Goal: Communication & Community: Share content

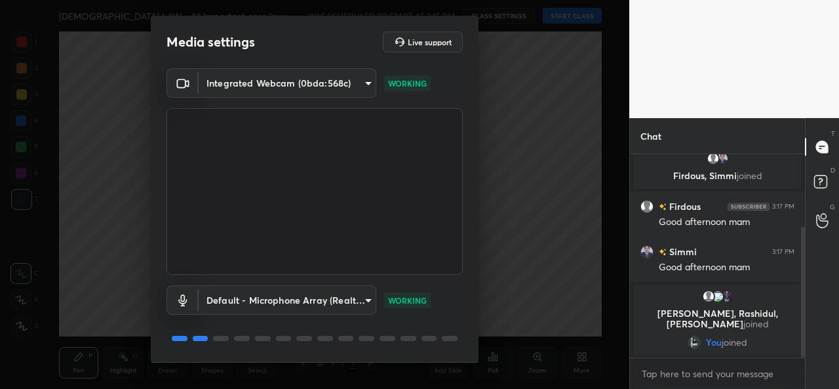
scroll to position [41, 0]
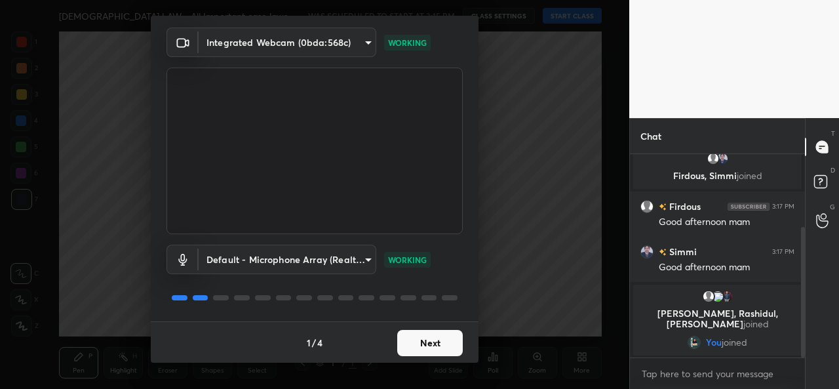
click at [429, 342] on button "Next" at bounding box center [430, 343] width 66 height 26
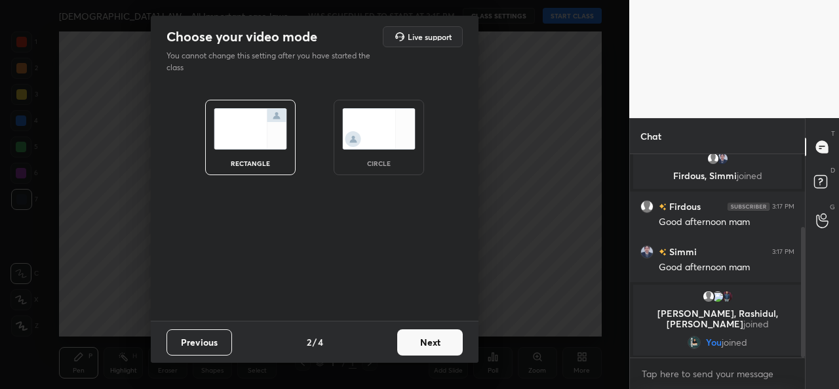
scroll to position [0, 0]
click at [409, 142] on img at bounding box center [378, 128] width 73 height 41
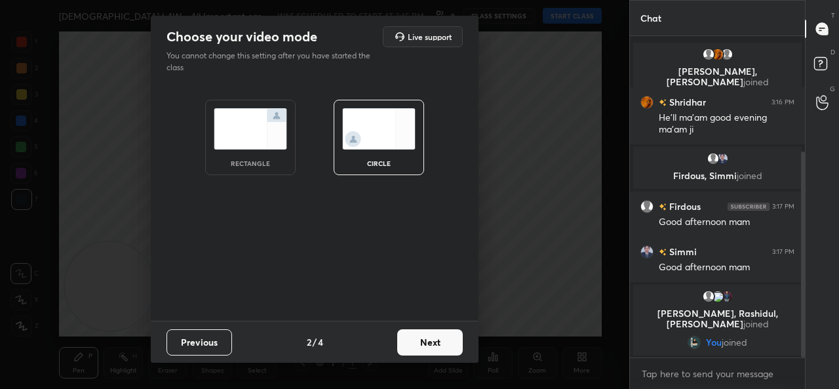
click at [437, 349] on button "Next" at bounding box center [430, 342] width 66 height 26
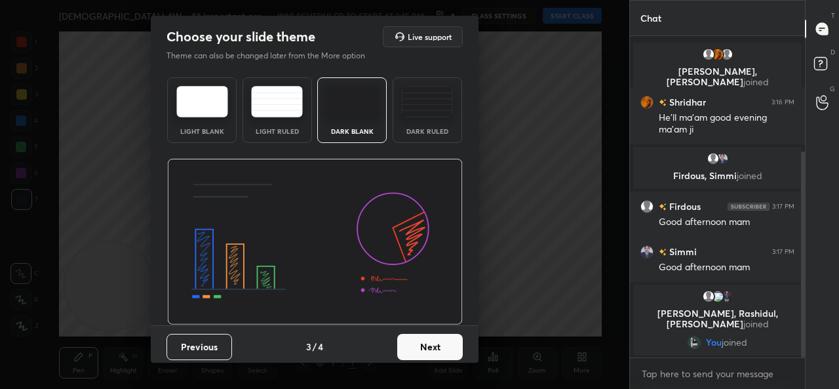
click at [436, 343] on button "Next" at bounding box center [430, 347] width 66 height 26
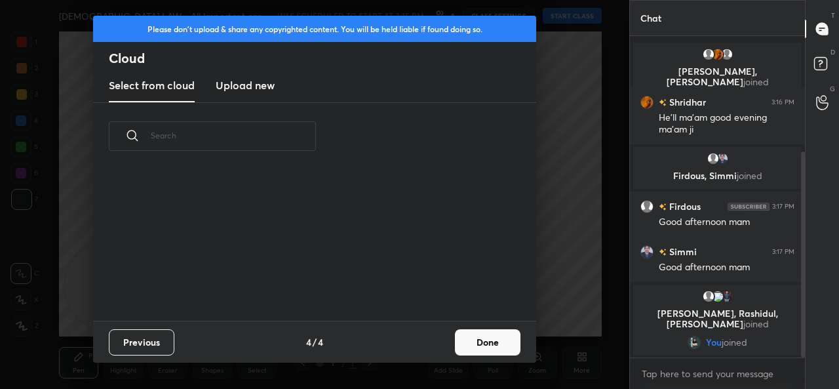
scroll to position [4, 7]
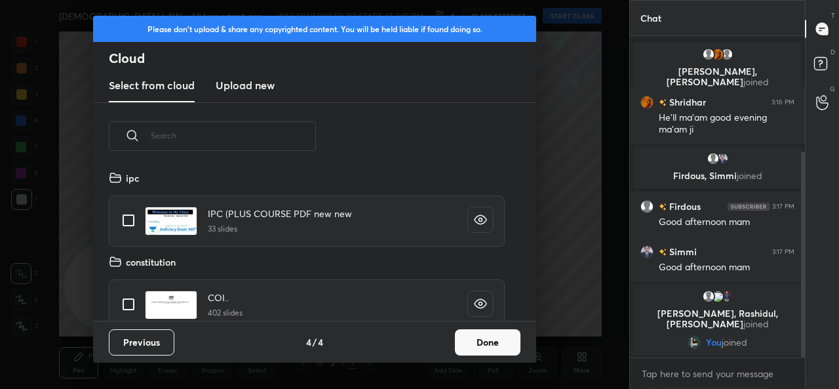
click at [492, 344] on button "Done" at bounding box center [488, 342] width 66 height 26
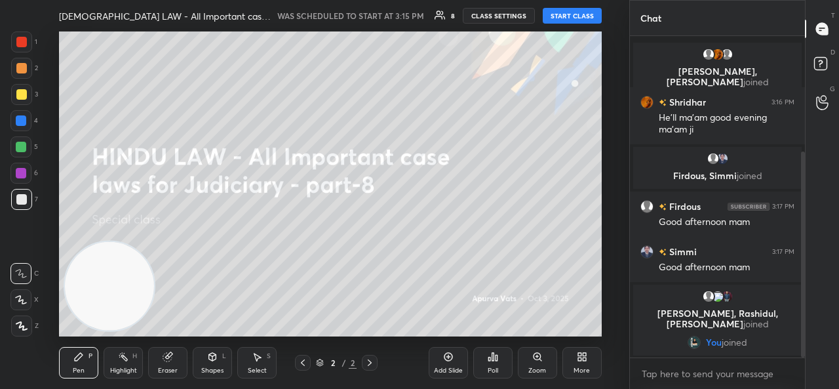
click at [573, 14] on button "START CLASS" at bounding box center [572, 16] width 59 height 16
click at [440, 15] on span "mute" at bounding box center [443, 15] width 18 height 9
click at [598, 363] on div "More" at bounding box center [582, 362] width 39 height 31
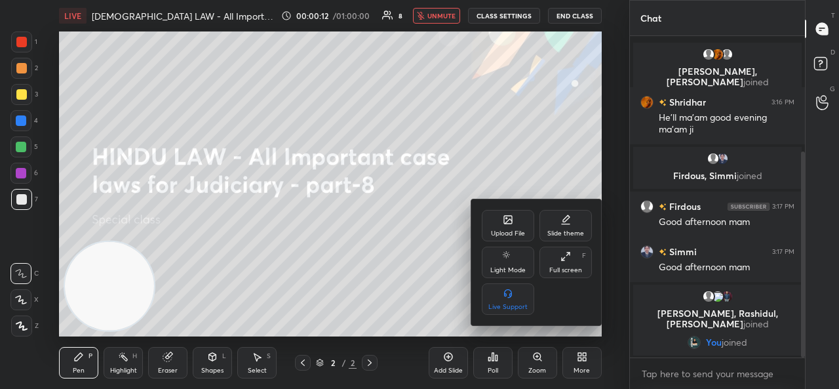
click at [492, 232] on div "Upload File" at bounding box center [508, 233] width 34 height 7
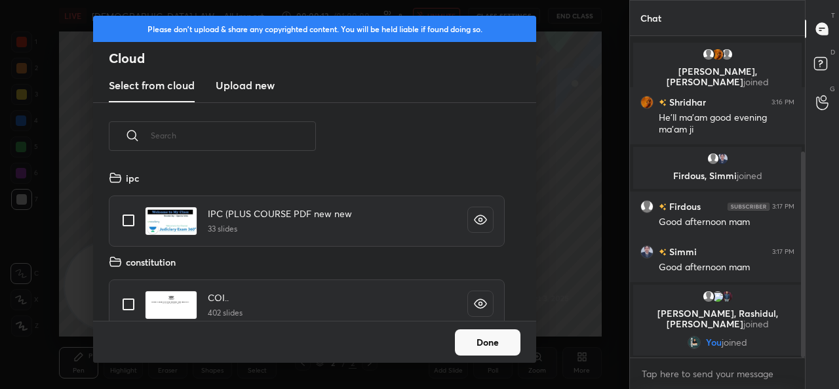
scroll to position [151, 421]
click at [243, 78] on h3 "Upload new" at bounding box center [245, 85] width 59 height 16
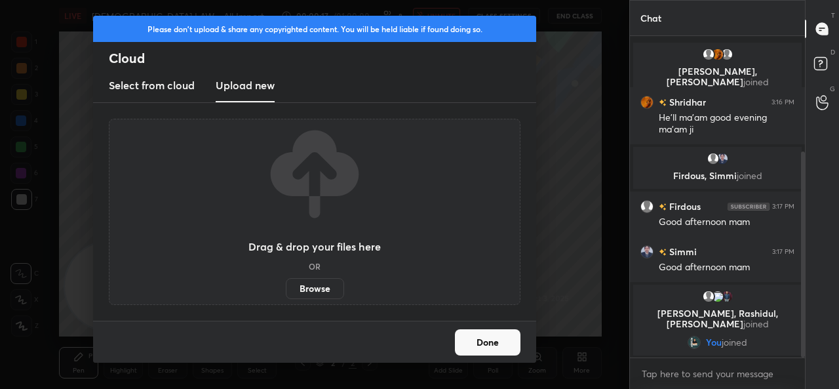
click at [309, 285] on label "Browse" at bounding box center [315, 288] width 58 height 21
click at [286, 285] on input "Browse" at bounding box center [286, 288] width 0 height 21
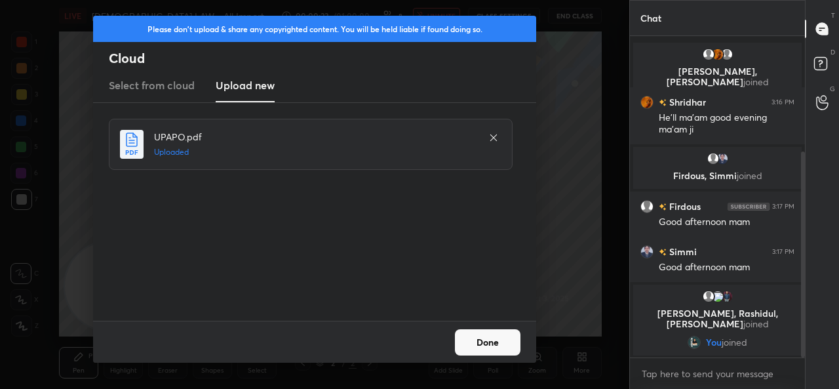
click at [490, 349] on button "Done" at bounding box center [488, 342] width 66 height 26
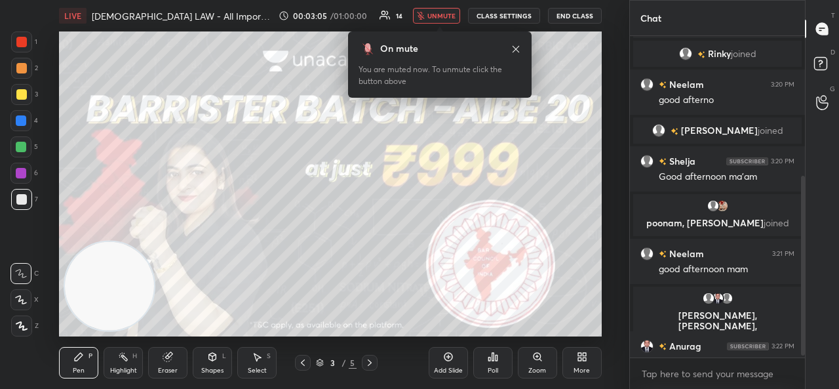
scroll to position [266, 0]
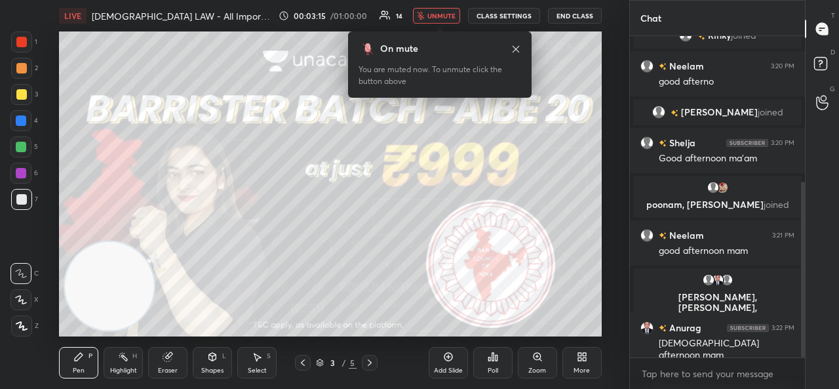
click at [445, 18] on span "unmute" at bounding box center [442, 15] width 28 height 9
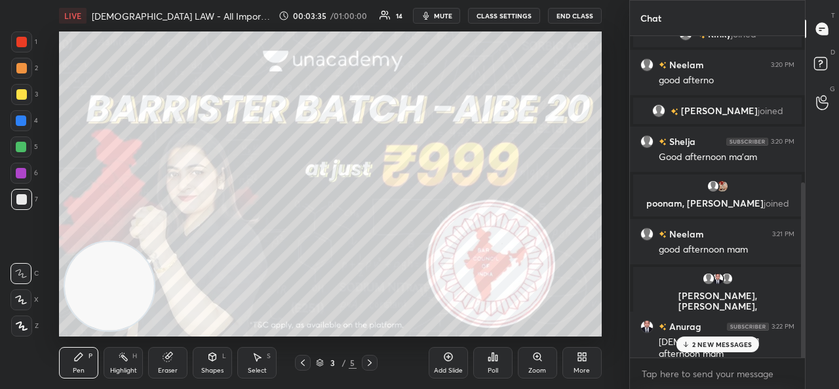
scroll to position [408, 0]
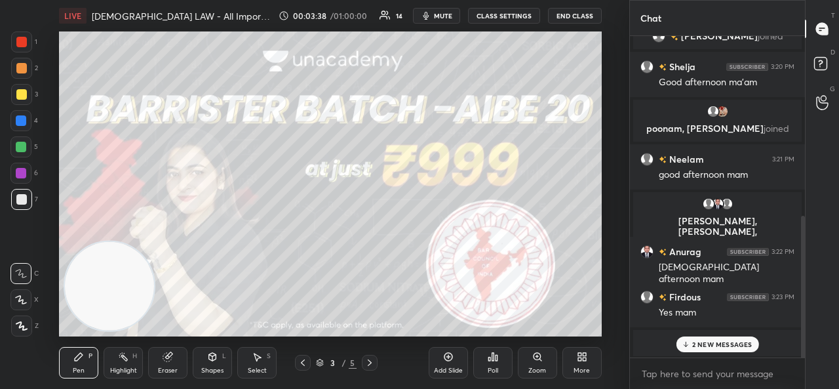
click at [729, 348] on p "2 NEW MESSAGES" at bounding box center [722, 344] width 60 height 8
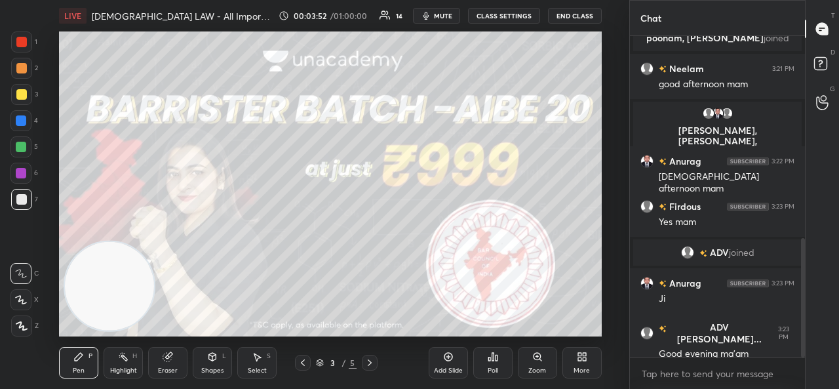
scroll to position [544, 0]
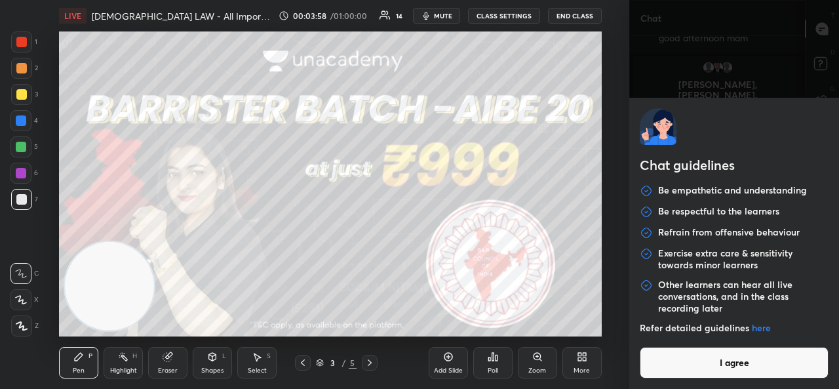
click at [681, 365] on body "1 2 3 4 5 6 7 C X Z C X Z E E Erase all H H LIVE [DEMOGRAPHIC_DATA] LAW - All I…" at bounding box center [419, 194] width 839 height 389
click at [681, 365] on button "I agree" at bounding box center [734, 362] width 189 height 31
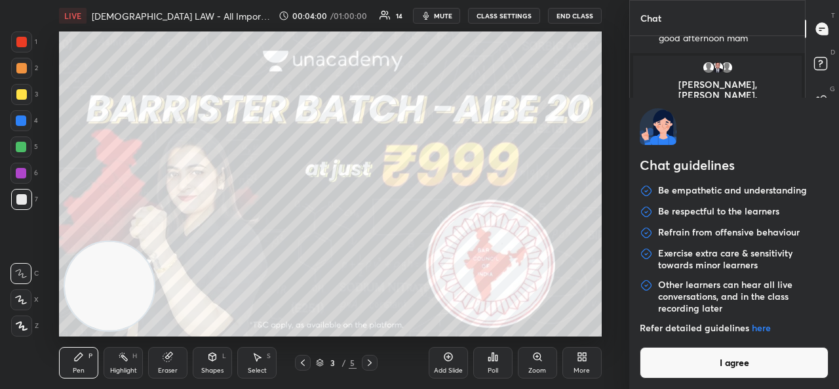
type textarea "x"
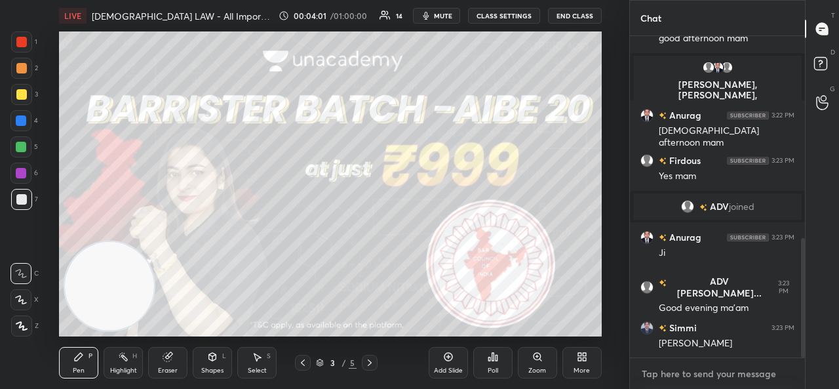
paste textarea "[URL][DOMAIN_NAME]"
type textarea "[URL][DOMAIN_NAME]"
type textarea "x"
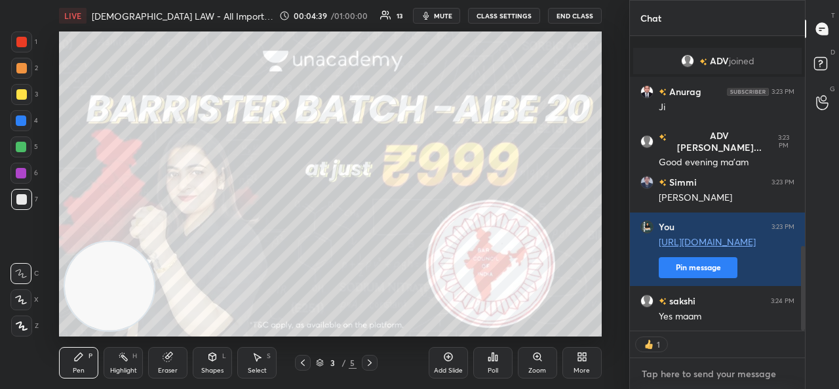
scroll to position [735, 0]
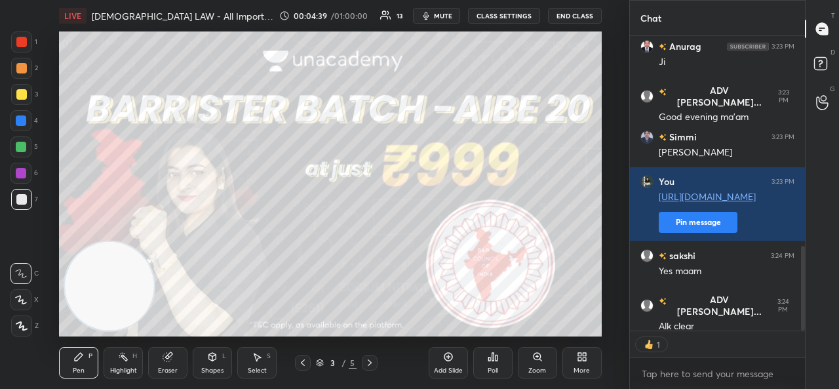
click at [439, 356] on div "Add Slide" at bounding box center [448, 362] width 39 height 31
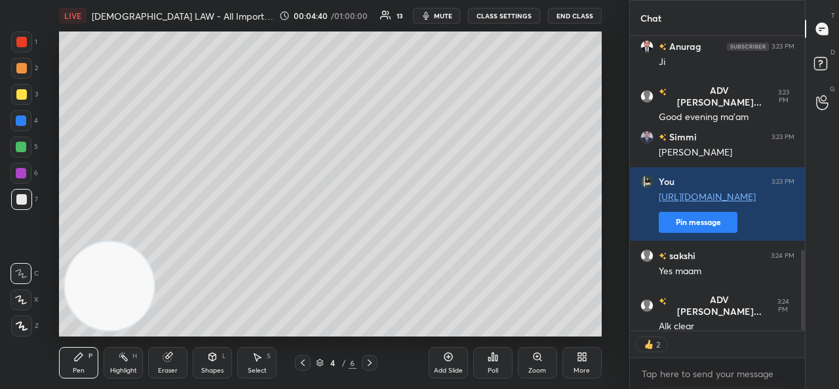
scroll to position [780, 0]
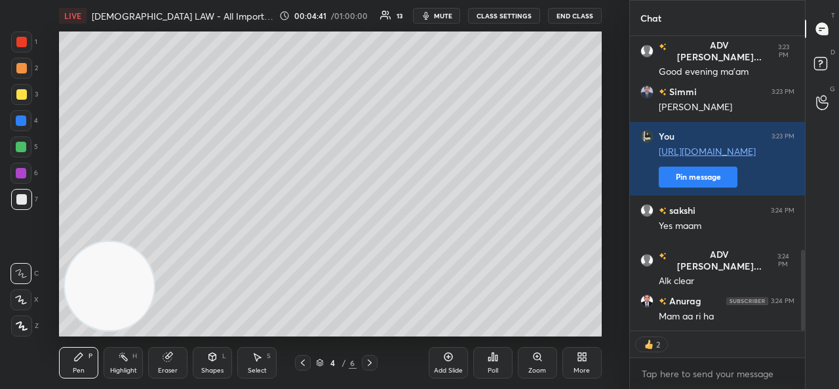
click at [16, 325] on icon at bounding box center [22, 325] width 12 height 9
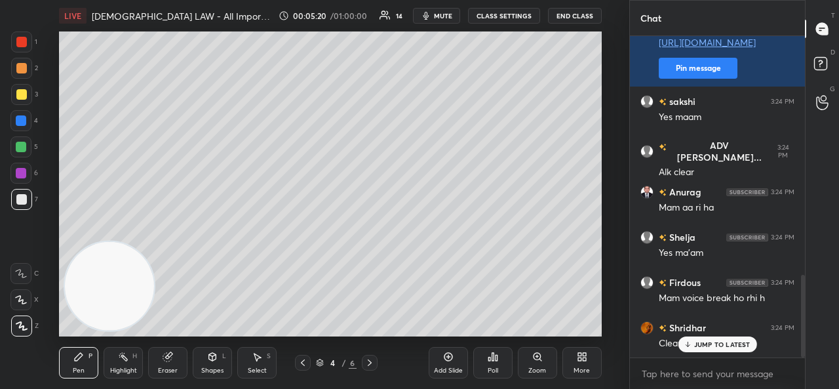
scroll to position [934, 0]
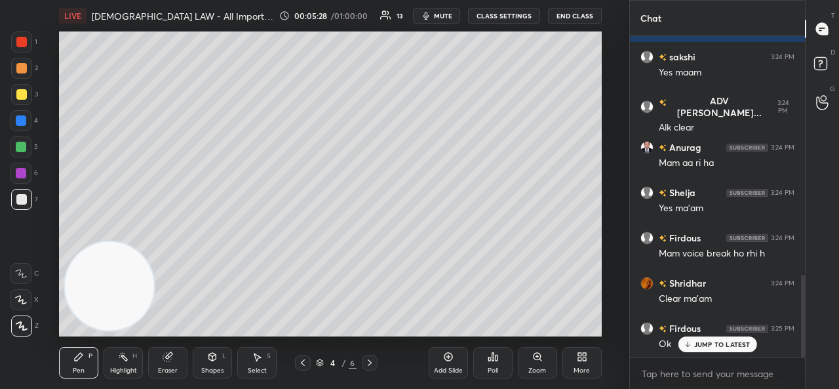
click at [445, 16] on span "mute" at bounding box center [443, 15] width 18 height 9
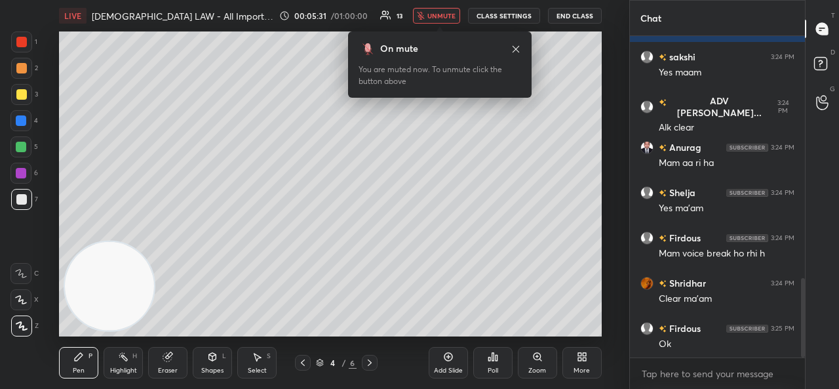
scroll to position [980, 0]
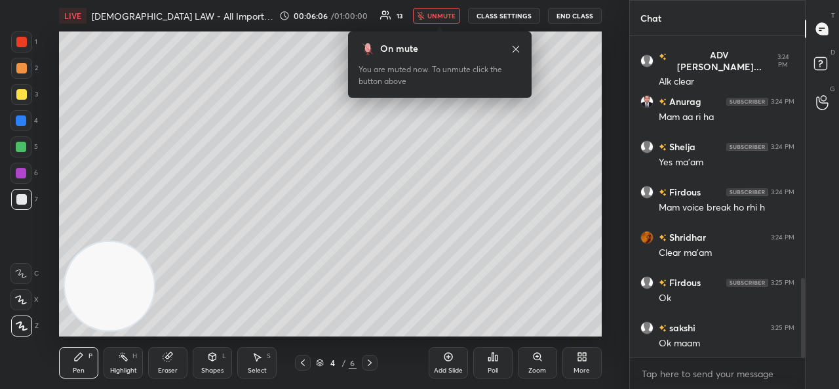
click at [447, 17] on span "unmute" at bounding box center [442, 15] width 28 height 9
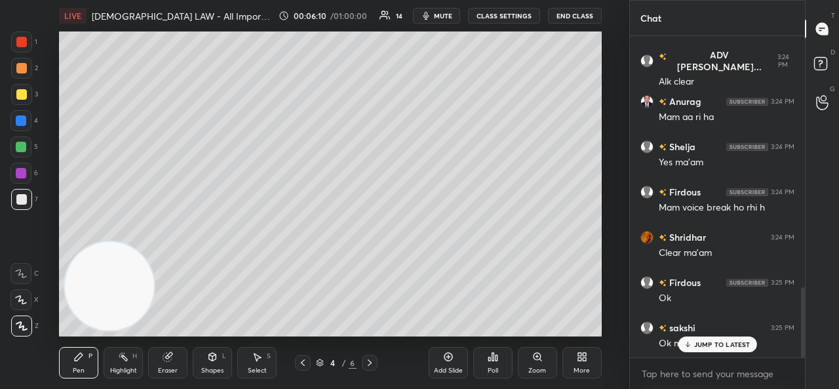
scroll to position [1154, 0]
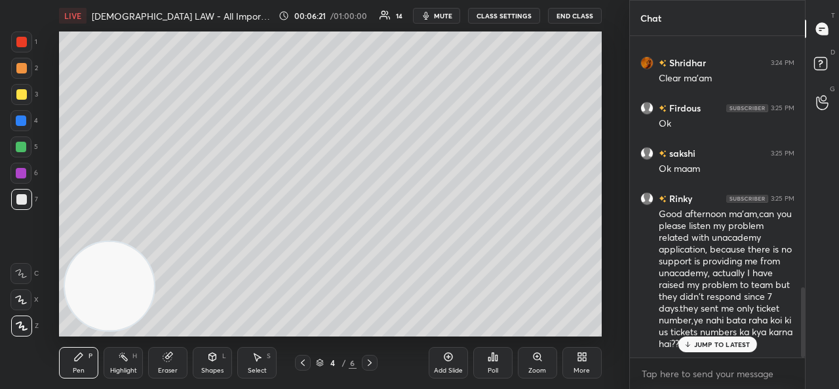
click at [303, 365] on icon at bounding box center [303, 362] width 10 height 10
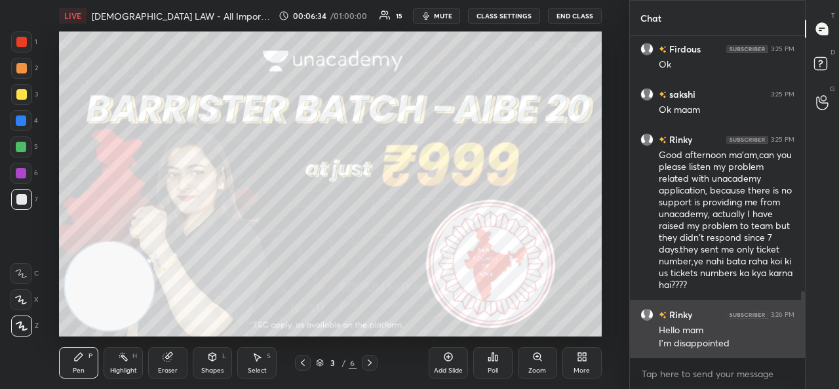
scroll to position [1245, 0]
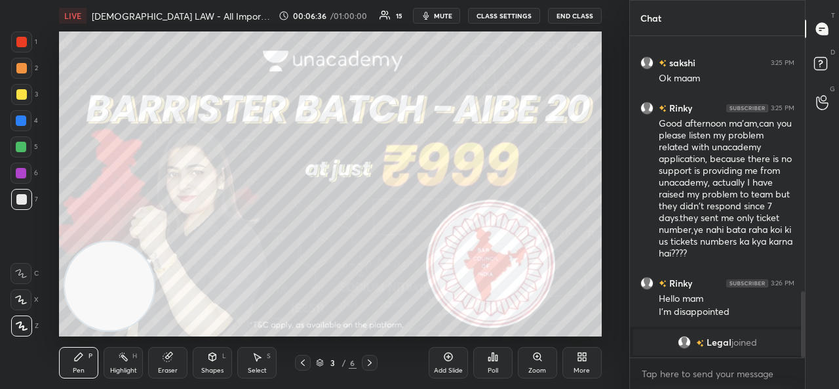
click at [440, 362] on div "Add Slide" at bounding box center [448, 362] width 39 height 31
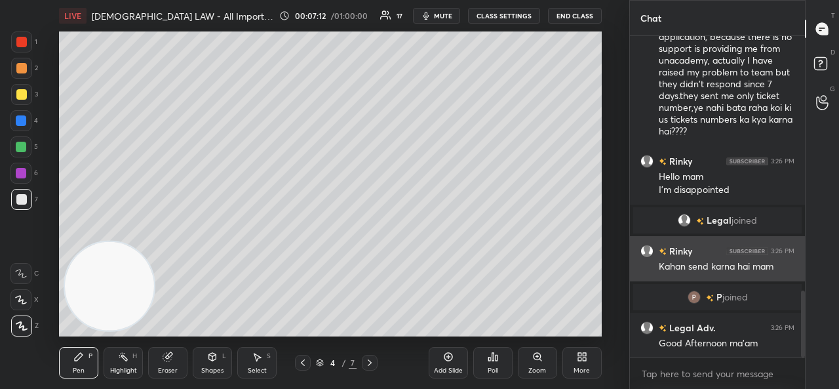
scroll to position [1225, 0]
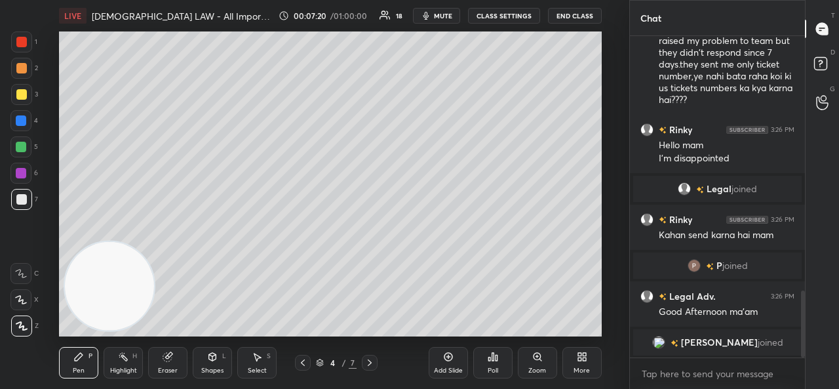
click at [372, 360] on icon at bounding box center [370, 362] width 10 height 10
click at [443, 360] on icon at bounding box center [448, 356] width 10 height 10
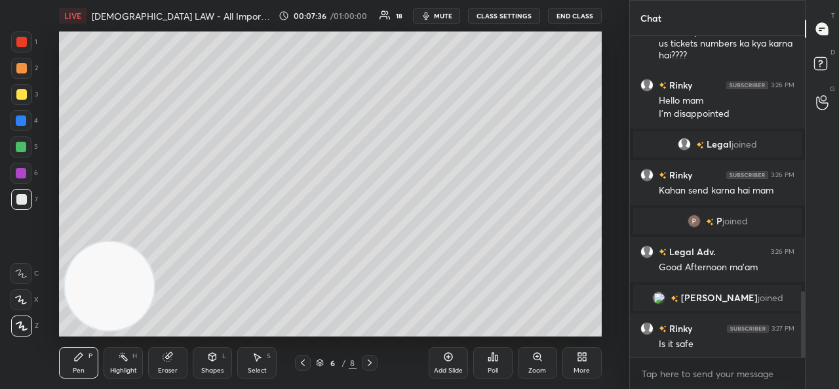
scroll to position [1258, 0]
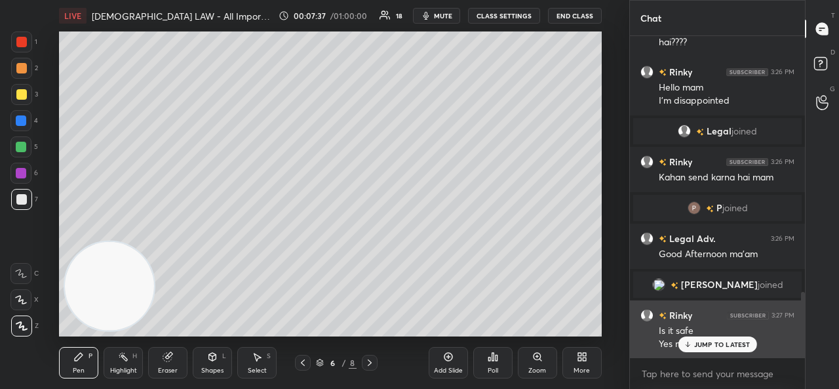
click at [691, 340] on div "JUMP TO LATEST" at bounding box center [717, 344] width 79 height 16
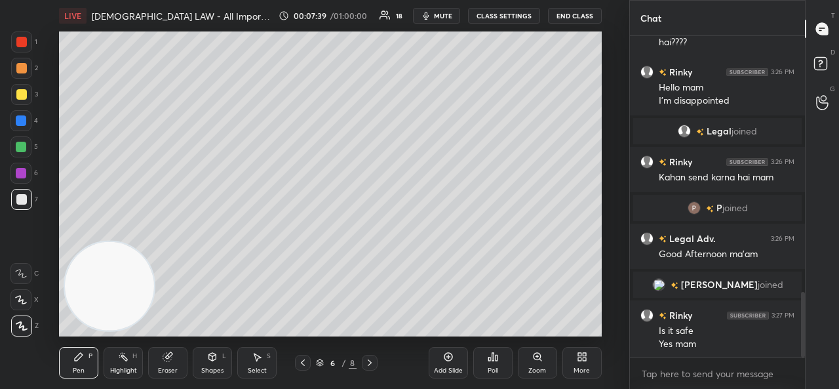
click at [174, 357] on div "Eraser" at bounding box center [167, 362] width 39 height 31
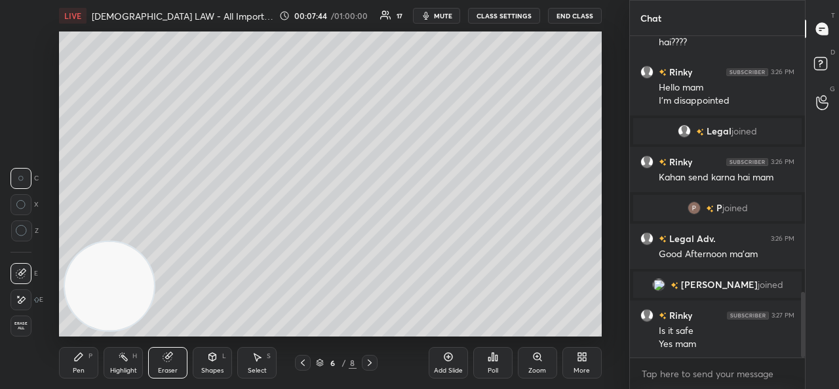
click at [72, 354] on div "Pen P" at bounding box center [78, 362] width 39 height 31
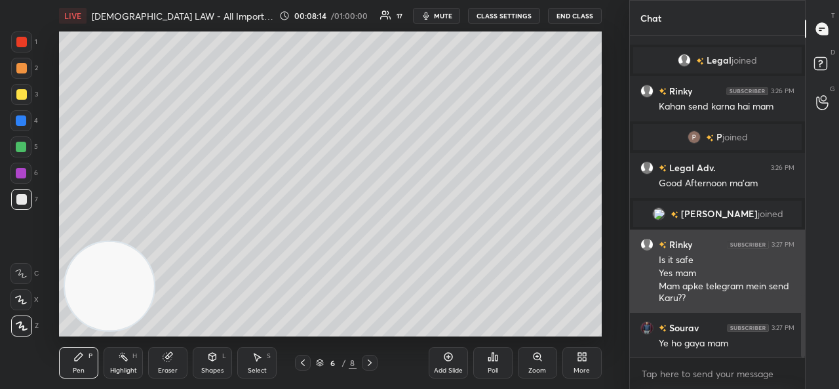
scroll to position [1360, 0]
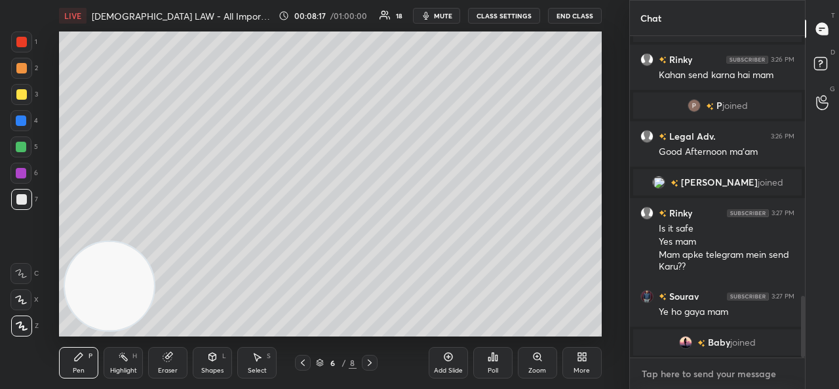
click at [681, 374] on textarea at bounding box center [718, 373] width 154 height 21
type textarea "x"
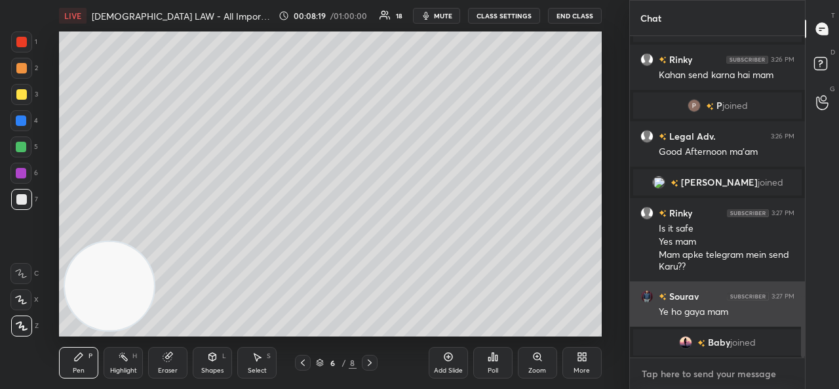
paste textarea "[URL][DOMAIN_NAME]"
type textarea "[URL][DOMAIN_NAME]"
type textarea "x"
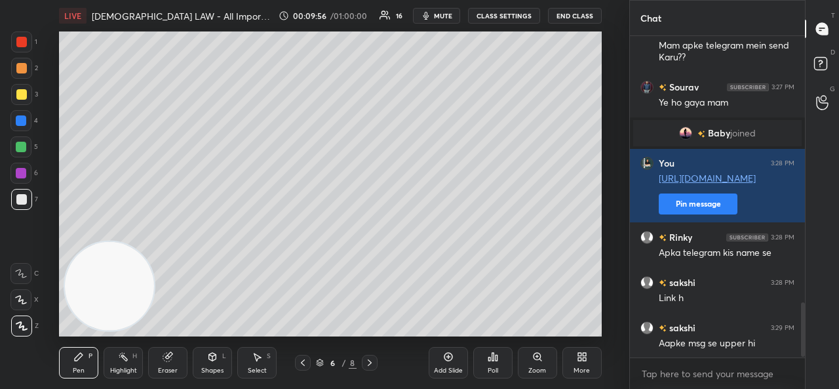
scroll to position [1588, 0]
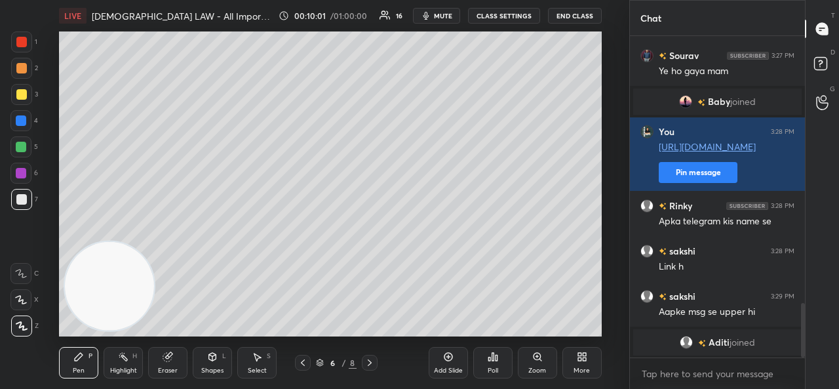
click at [436, 357] on div "Add Slide" at bounding box center [448, 362] width 39 height 31
click at [308, 367] on div at bounding box center [303, 363] width 16 height 16
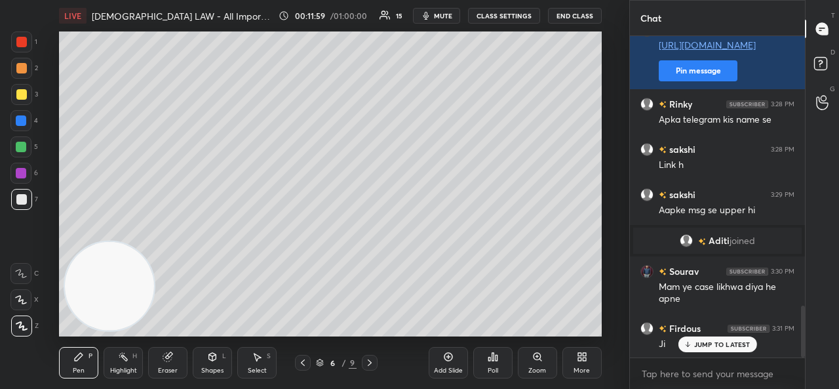
scroll to position [1668, 0]
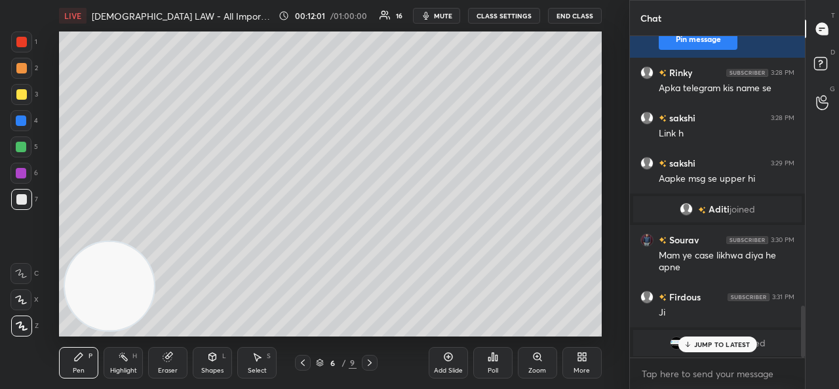
click at [714, 340] on div "JUMP TO LATEST" at bounding box center [717, 344] width 79 height 16
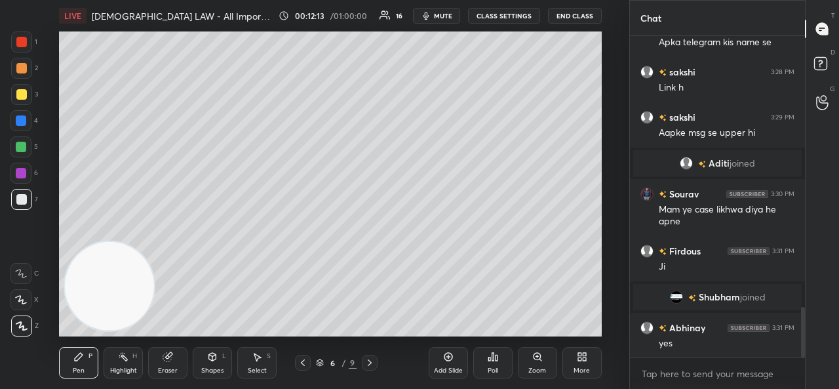
scroll to position [1759, 0]
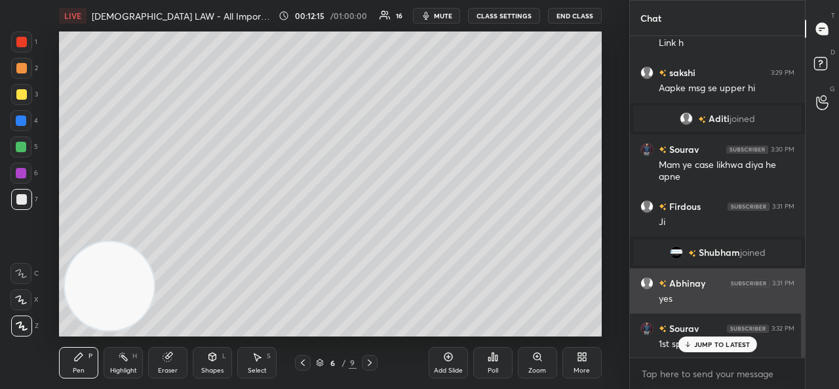
click at [709, 342] on p "JUMP TO LATEST" at bounding box center [722, 344] width 56 height 8
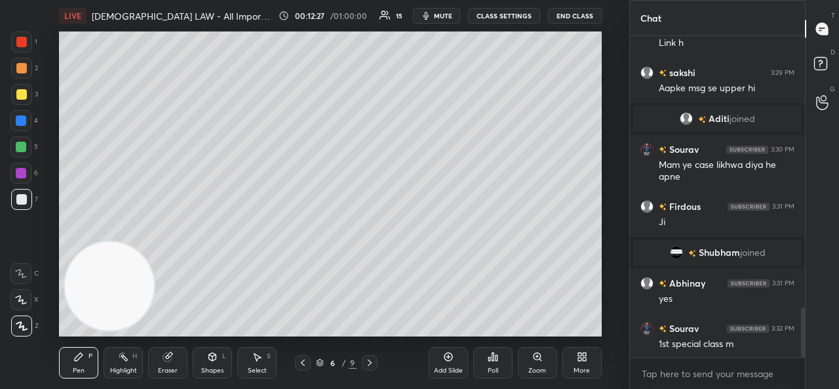
click at [233, 9] on div "LIVE [DEMOGRAPHIC_DATA] LAW - All Important case laws for Judiciary - part-8" at bounding box center [166, 15] width 214 height 31
click at [445, 355] on icon at bounding box center [448, 357] width 9 height 9
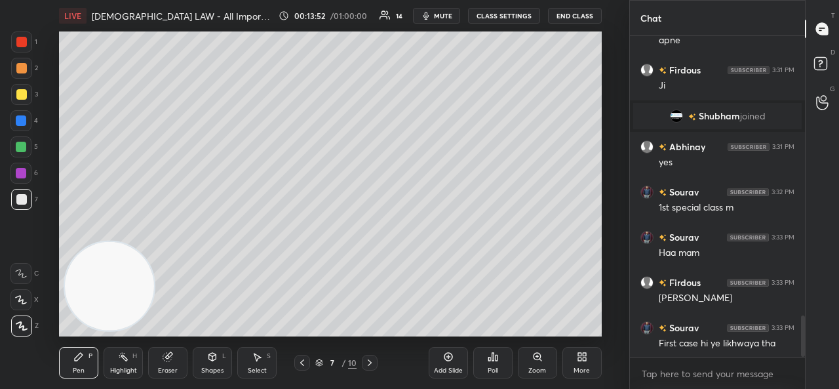
scroll to position [2203, 0]
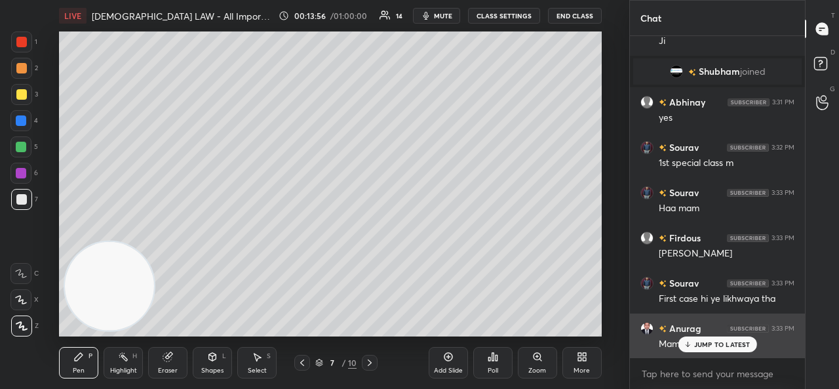
click at [689, 347] on icon at bounding box center [687, 344] width 9 height 8
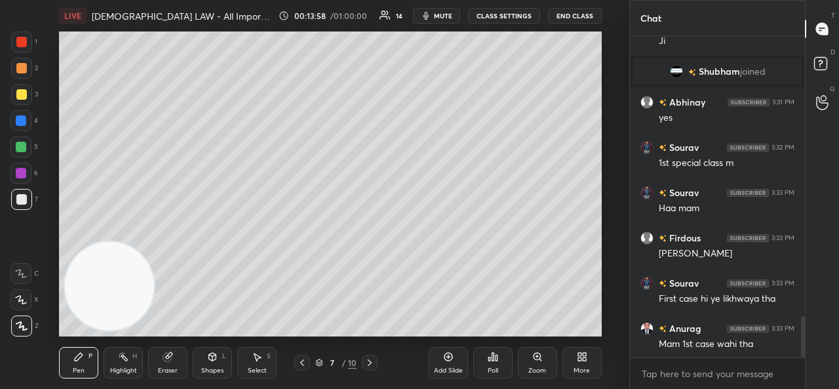
click at [180, 357] on div "Eraser" at bounding box center [167, 362] width 39 height 31
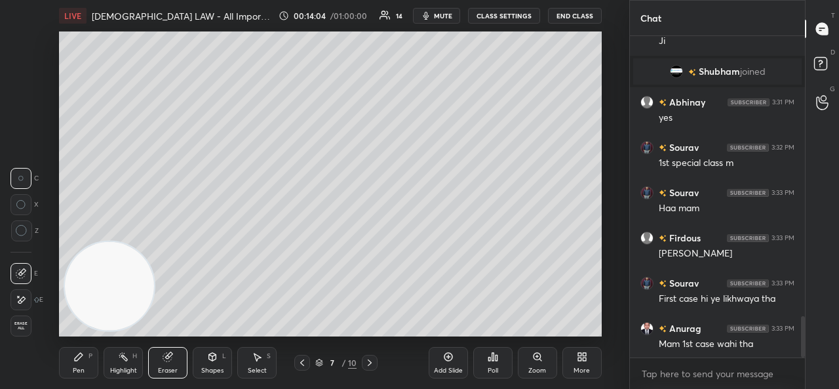
click at [77, 363] on div "Pen P" at bounding box center [78, 362] width 39 height 31
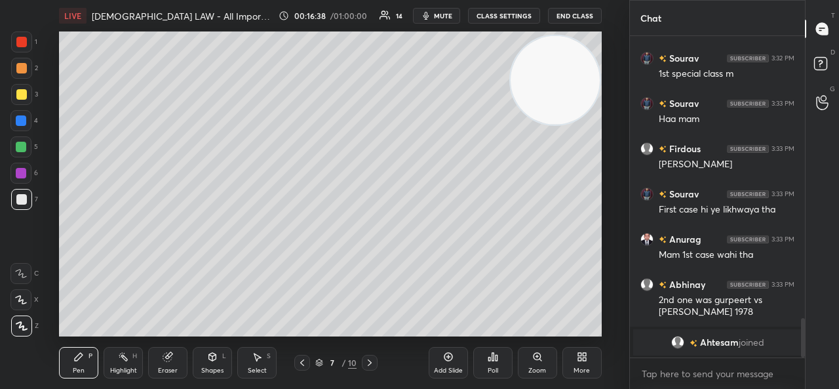
scroll to position [2308, 0]
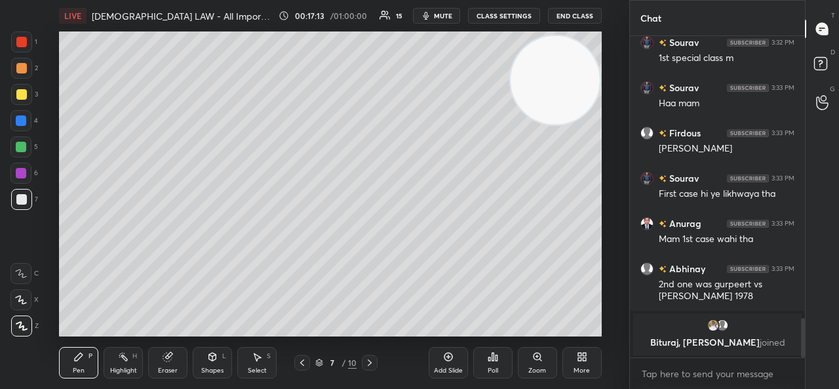
click at [447, 360] on icon at bounding box center [448, 357] width 9 height 9
click at [674, 373] on textarea at bounding box center [718, 373] width 154 height 21
type textarea "x"
paste textarea "[URL][DOMAIN_NAME]"
type textarea "[URL][DOMAIN_NAME]"
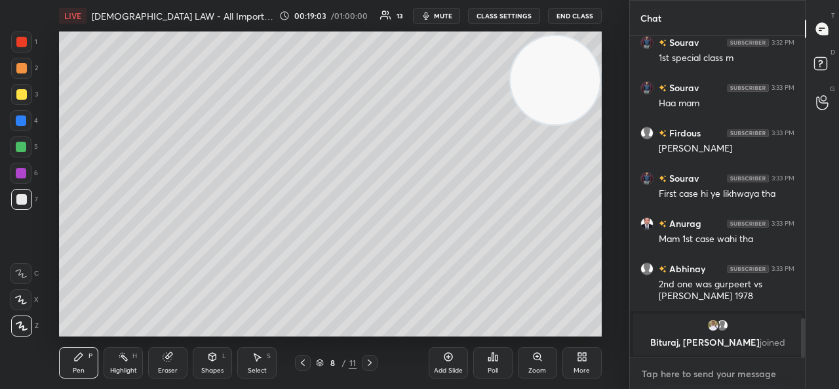
type textarea "x"
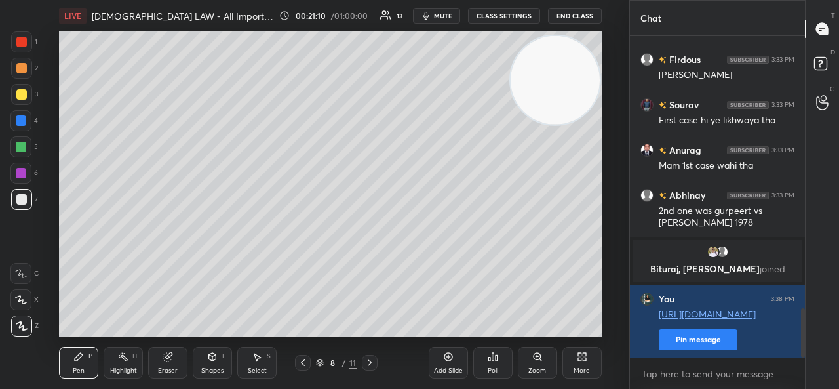
click at [447, 356] on icon at bounding box center [448, 356] width 10 height 10
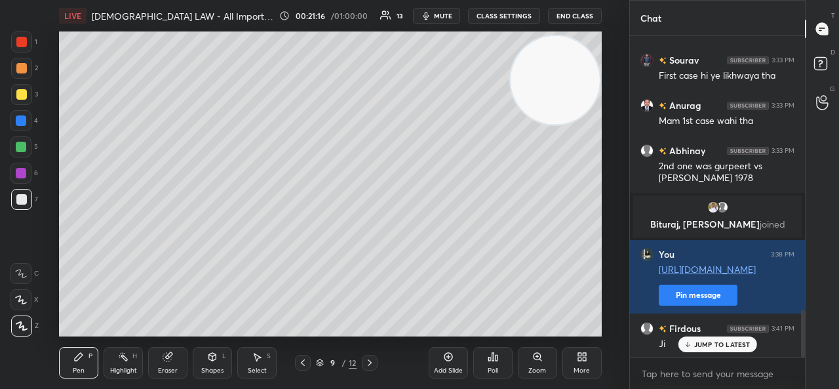
click at [167, 359] on icon at bounding box center [167, 357] width 9 height 9
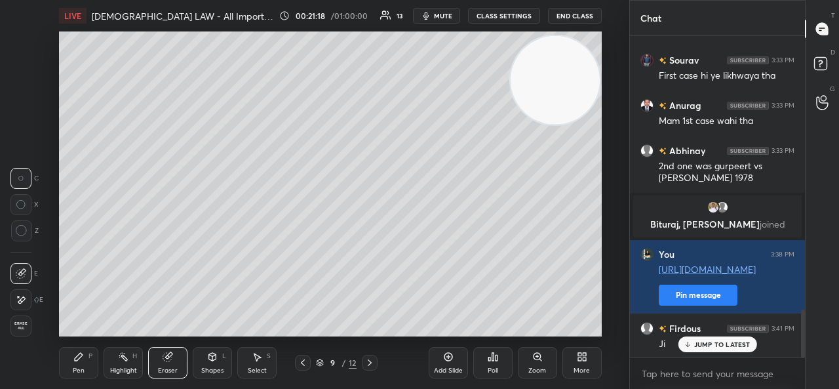
click at [75, 364] on div "Pen P" at bounding box center [78, 362] width 39 height 31
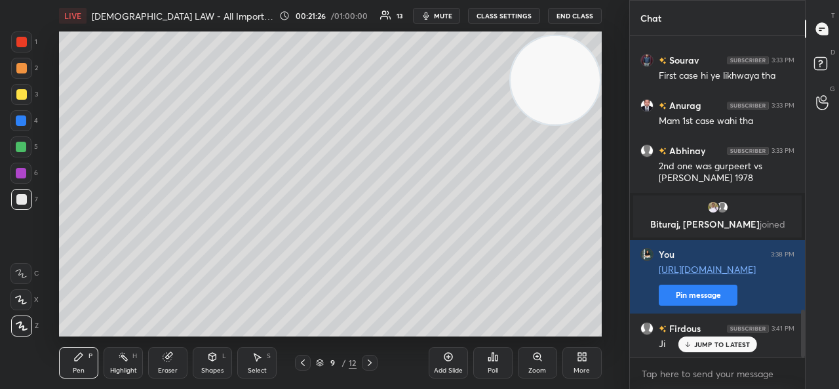
scroll to position [1882, 0]
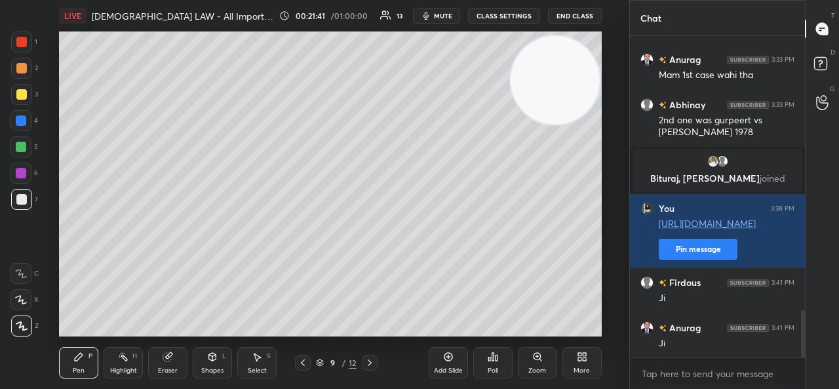
click at [27, 117] on div at bounding box center [20, 120] width 21 height 21
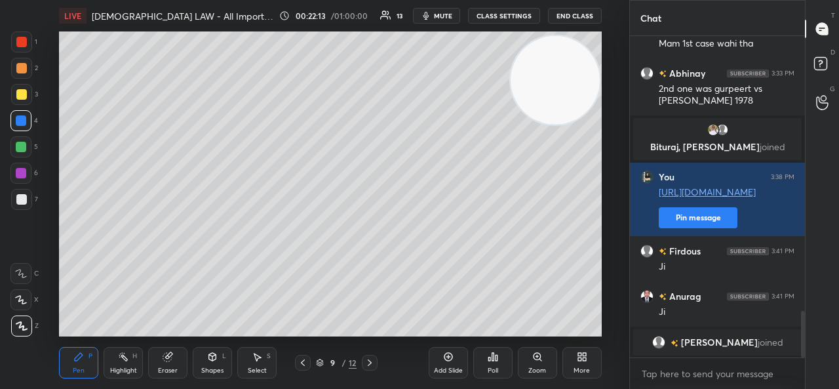
click at [23, 148] on div at bounding box center [21, 147] width 10 height 10
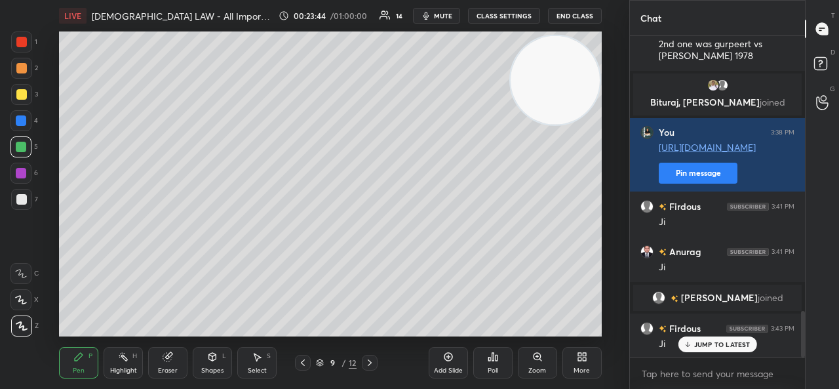
click at [300, 362] on icon at bounding box center [303, 362] width 10 height 10
click at [370, 357] on div at bounding box center [370, 363] width 16 height 16
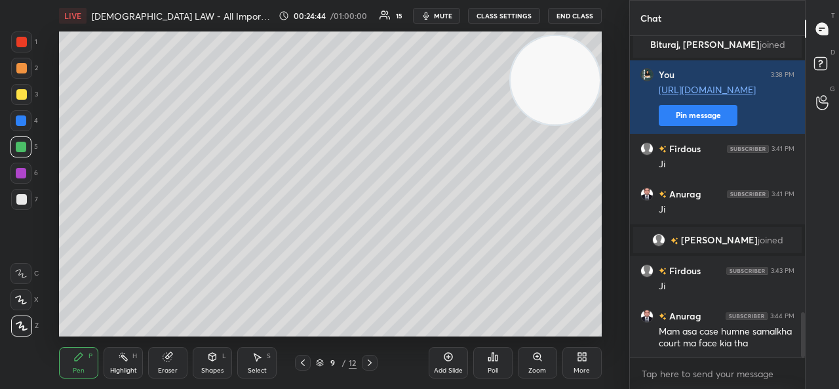
scroll to position [1983, 0]
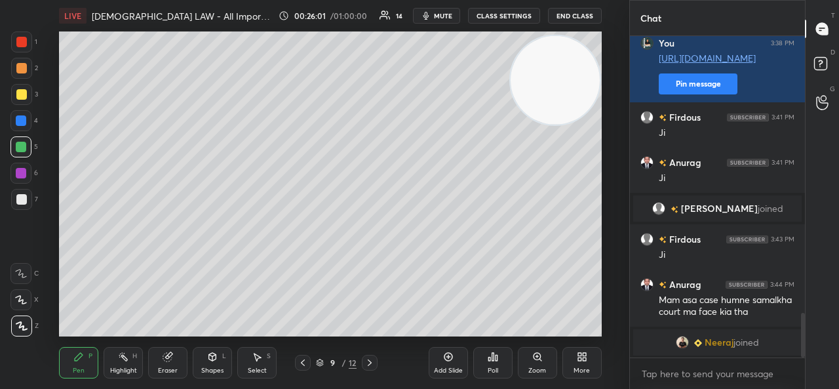
click at [681, 338] on img "grid" at bounding box center [682, 342] width 13 height 13
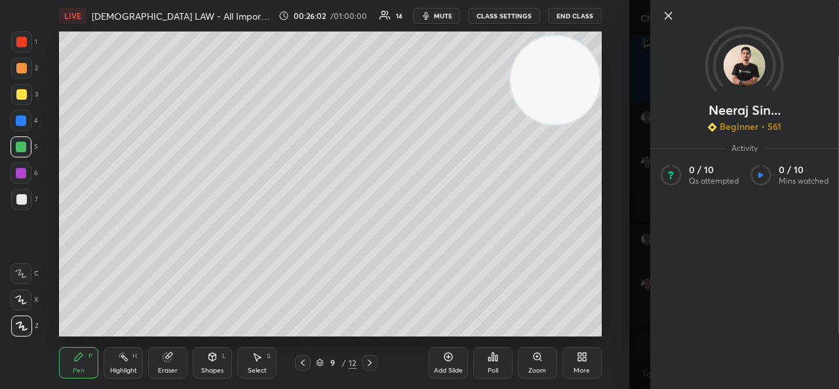
click at [674, 11] on icon at bounding box center [669, 16] width 16 height 16
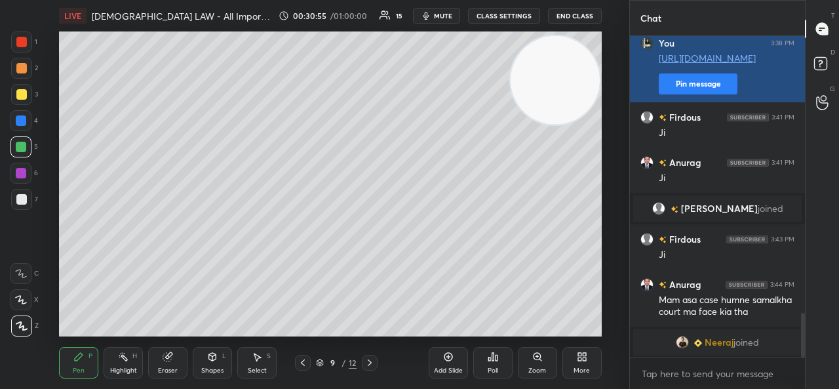
scroll to position [1999, 0]
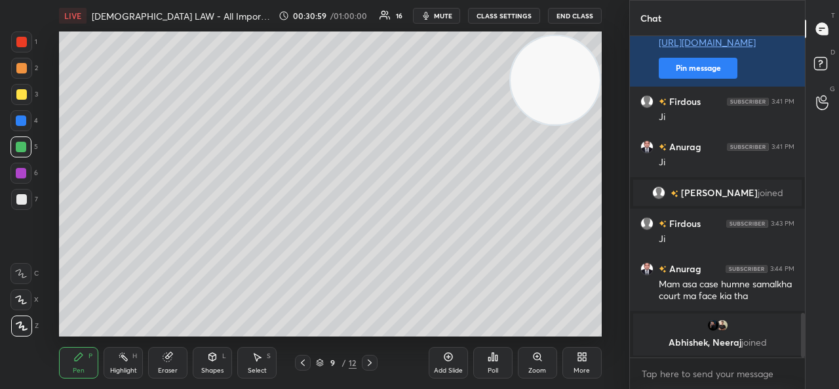
click at [691, 352] on div "Abhishek, [PERSON_NAME] joined" at bounding box center [717, 334] width 169 height 42
click at [715, 321] on img "grid" at bounding box center [713, 325] width 13 height 13
click at [714, 326] on img "grid" at bounding box center [713, 325] width 13 height 13
click at [715, 327] on img "grid" at bounding box center [713, 325] width 13 height 13
click at [716, 330] on img "grid" at bounding box center [713, 325] width 13 height 13
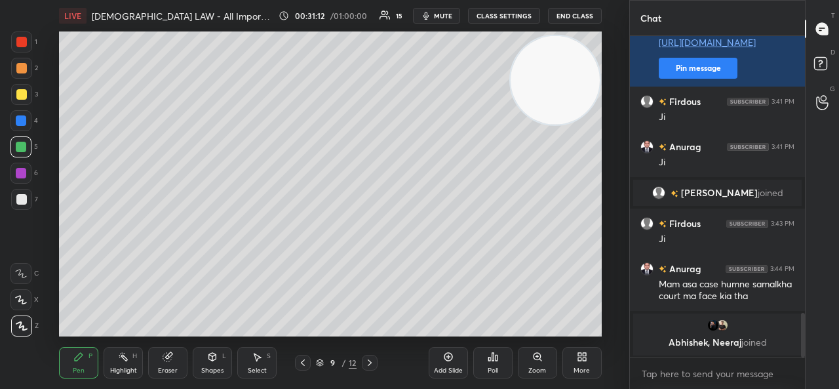
click at [369, 359] on icon at bounding box center [370, 362] width 10 height 10
click at [308, 361] on div at bounding box center [303, 363] width 16 height 16
click at [435, 359] on div "Add Slide" at bounding box center [448, 362] width 39 height 31
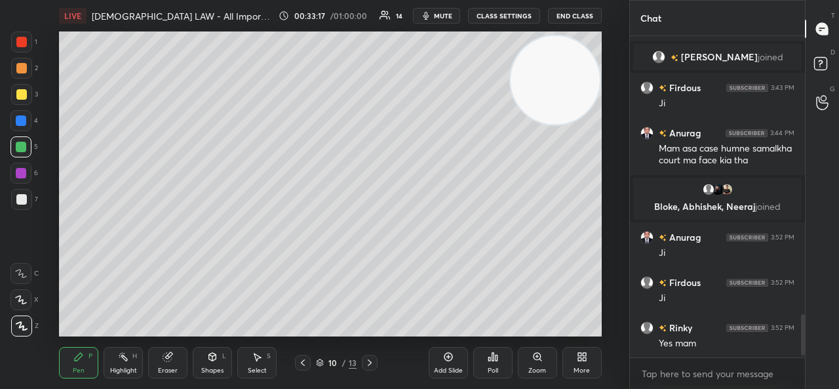
scroll to position [2086, 0]
click at [24, 100] on div at bounding box center [21, 94] width 21 height 21
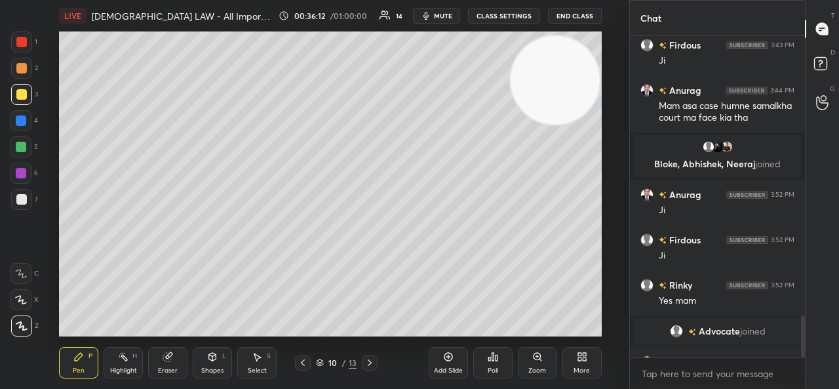
scroll to position [2152, 0]
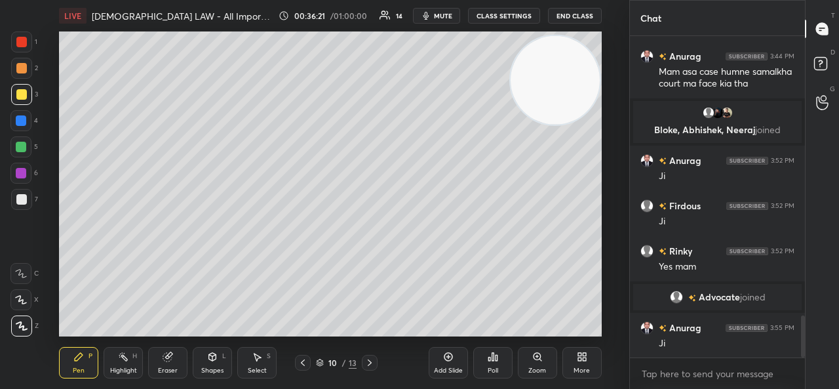
click at [442, 346] on div "Add Slide Poll Zoom More" at bounding box center [515, 362] width 173 height 73
click at [452, 355] on icon at bounding box center [448, 356] width 10 height 10
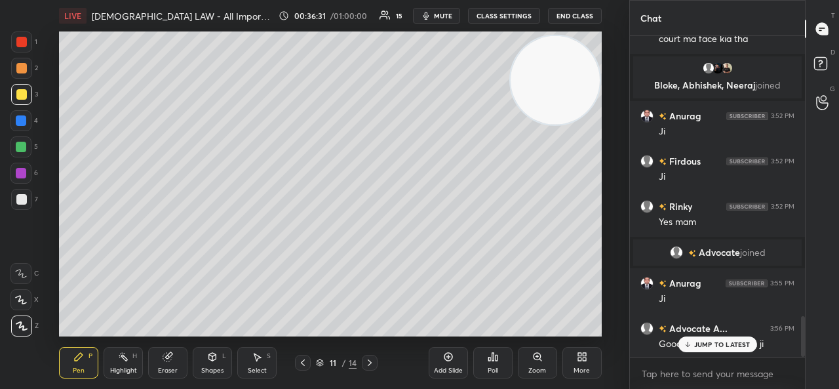
scroll to position [2197, 0]
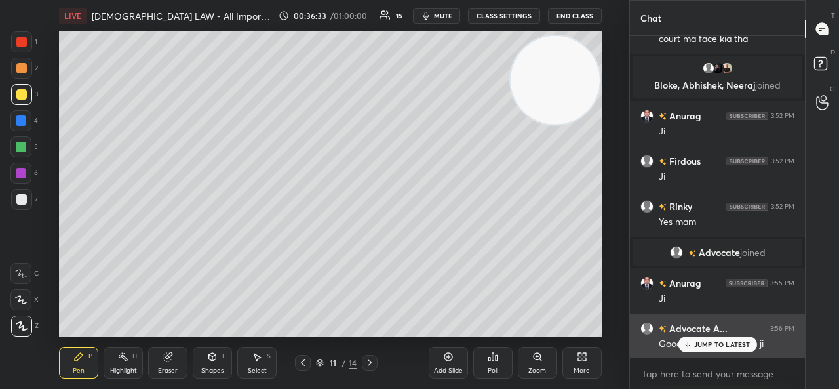
click at [722, 344] on p "JUMP TO LATEST" at bounding box center [722, 344] width 56 height 8
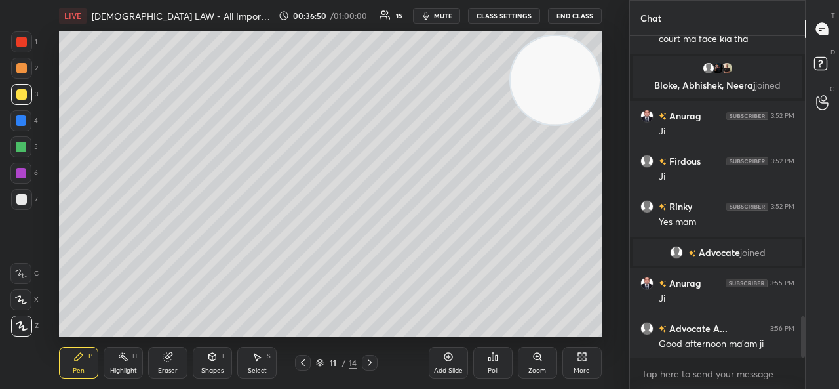
click at [24, 296] on icon at bounding box center [21, 299] width 12 height 9
click at [511, 123] on video at bounding box center [555, 80] width 89 height 89
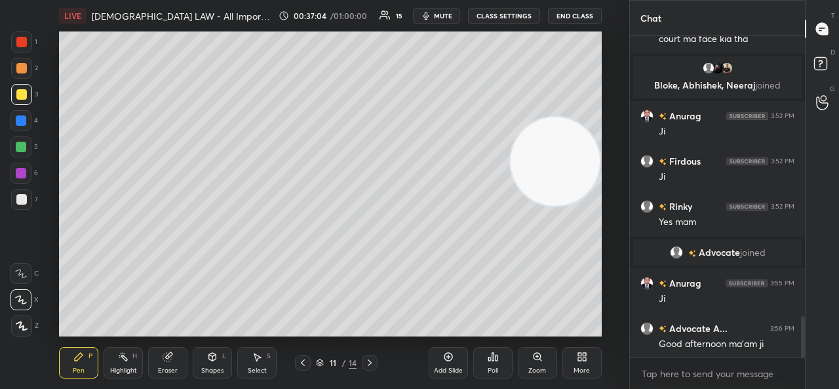
click at [511, 119] on video at bounding box center [555, 161] width 89 height 89
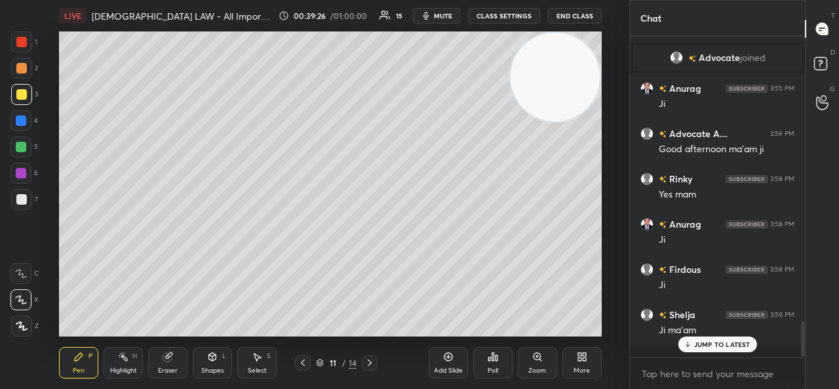
scroll to position [2378, 0]
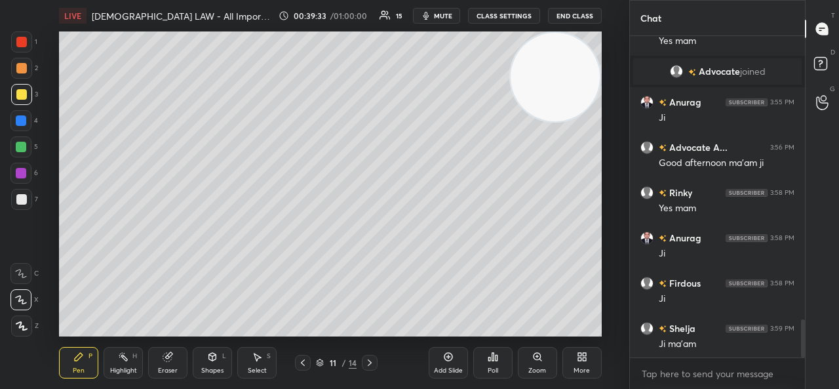
click at [446, 367] on div "Add Slide" at bounding box center [448, 370] width 29 height 7
click at [302, 363] on icon at bounding box center [303, 362] width 4 height 7
click at [302, 361] on icon at bounding box center [303, 362] width 10 height 10
click at [302, 364] on icon at bounding box center [303, 362] width 4 height 7
click at [363, 360] on div at bounding box center [370, 363] width 16 height 16
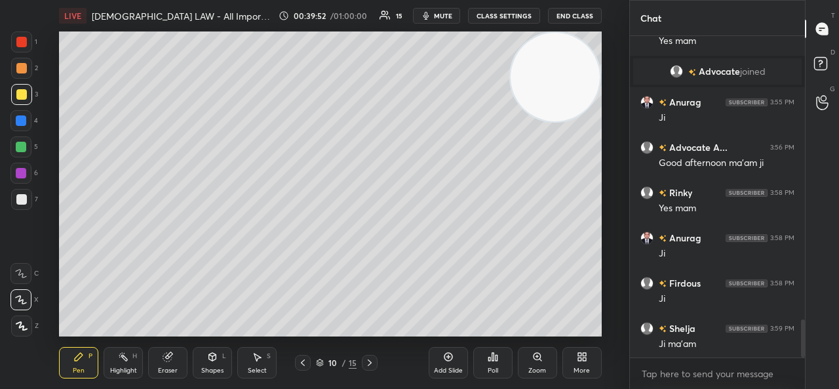
click at [366, 361] on icon at bounding box center [370, 362] width 10 height 10
click at [368, 363] on icon at bounding box center [370, 362] width 10 height 10
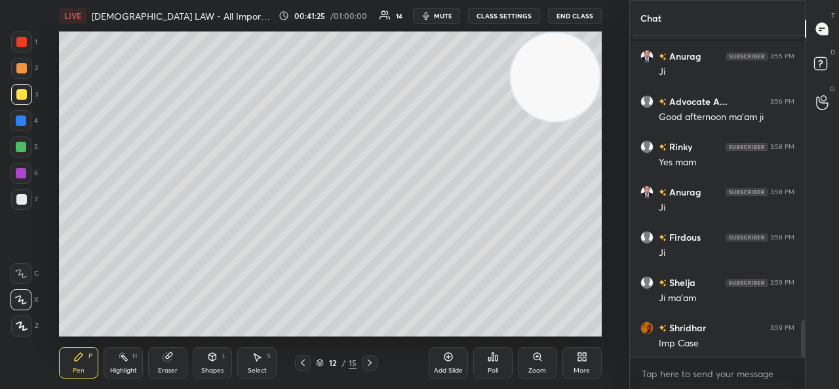
scroll to position [2468, 0]
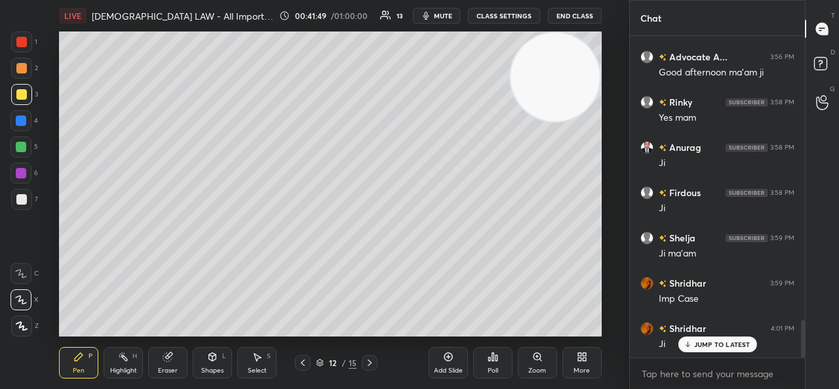
click at [26, 119] on div at bounding box center [21, 120] width 10 height 10
click at [13, 91] on div at bounding box center [21, 94] width 21 height 21
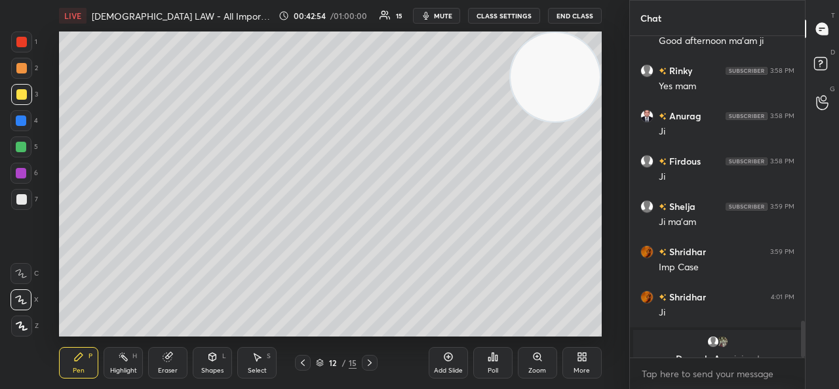
scroll to position [2545, 0]
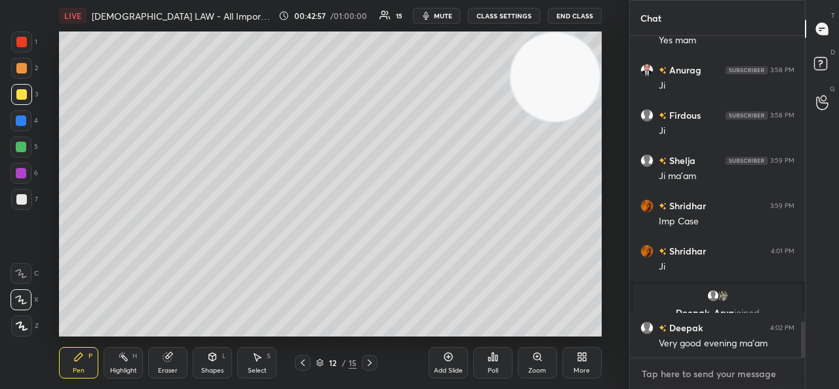
type textarea "x"
click at [690, 369] on textarea at bounding box center [718, 373] width 154 height 21
paste textarea "[URL][DOMAIN_NAME]"
type textarea "[URL][DOMAIN_NAME]"
type textarea "x"
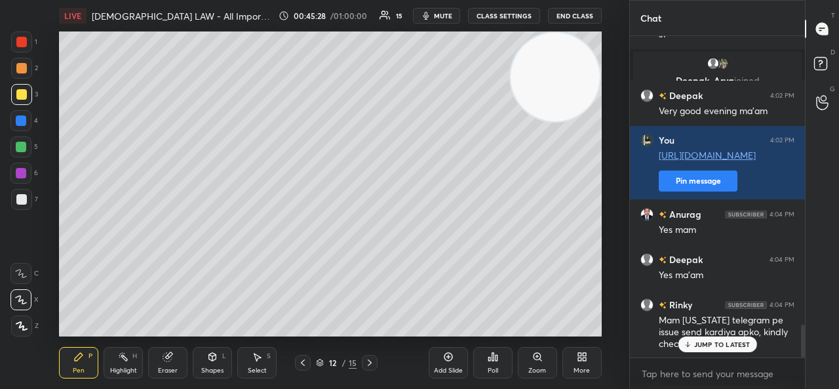
scroll to position [2809, 0]
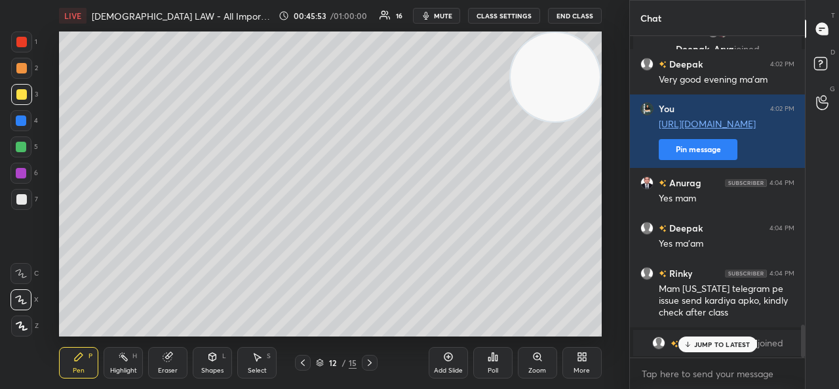
click at [438, 348] on div "Add Slide" at bounding box center [448, 362] width 39 height 31
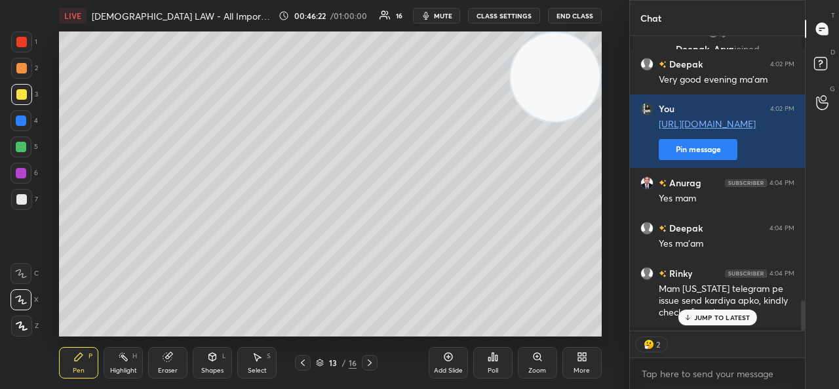
scroll to position [5, 4]
click at [713, 319] on p "JUMP TO LATEST" at bounding box center [722, 317] width 56 height 8
click at [682, 382] on textarea at bounding box center [718, 373] width 154 height 21
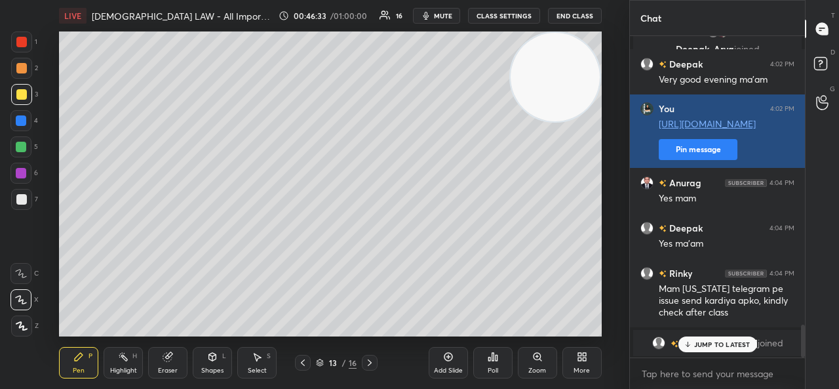
click at [684, 150] on button "Pin message" at bounding box center [698, 149] width 79 height 21
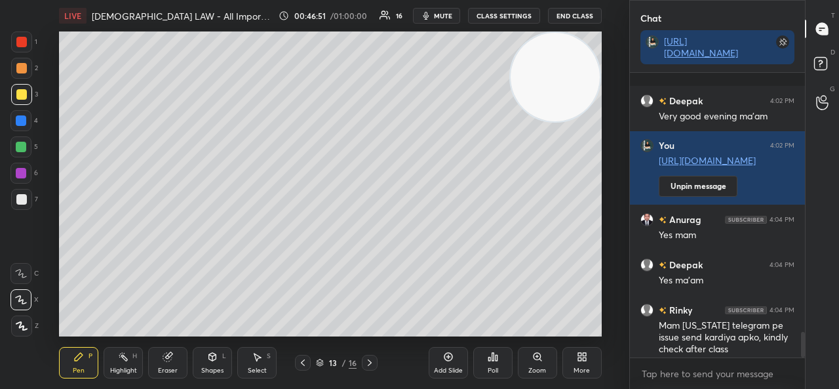
scroll to position [2892, 0]
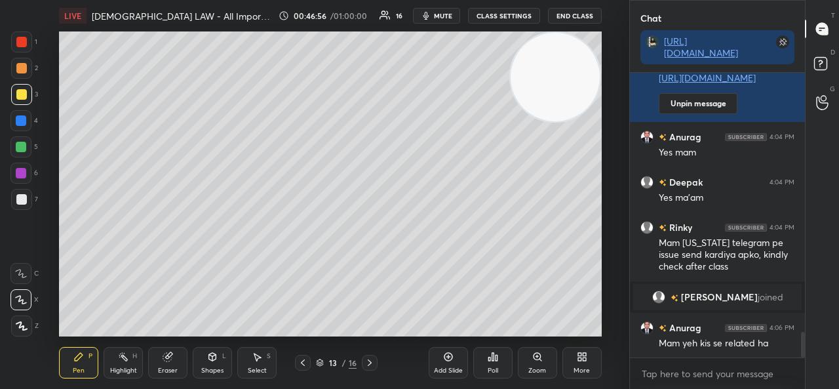
click at [178, 364] on div "Eraser" at bounding box center [167, 362] width 39 height 31
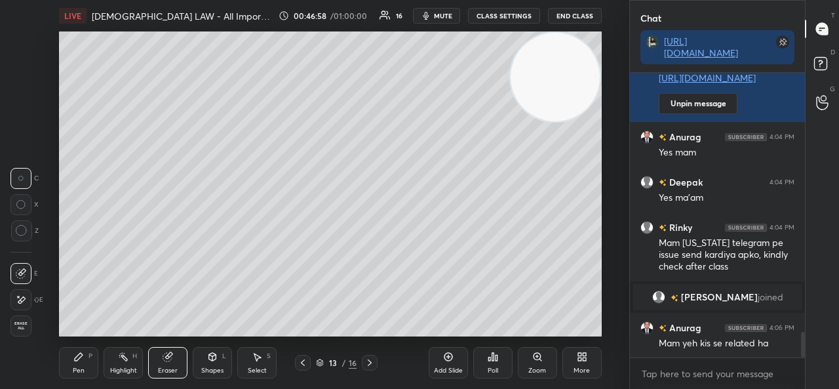
click at [21, 302] on icon at bounding box center [21, 299] width 10 height 11
click at [88, 351] on div "Pen P" at bounding box center [78, 362] width 39 height 31
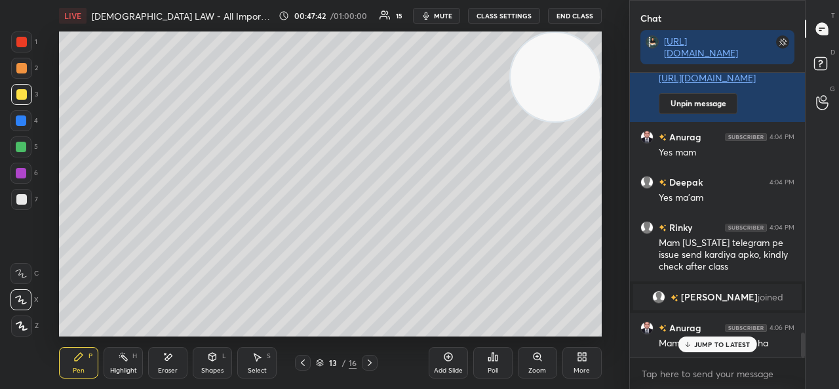
scroll to position [2936, 0]
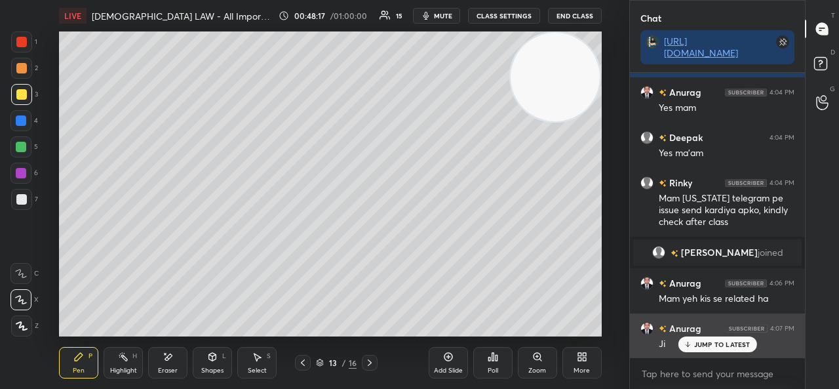
click at [721, 340] on p "JUMP TO LATEST" at bounding box center [722, 344] width 56 height 8
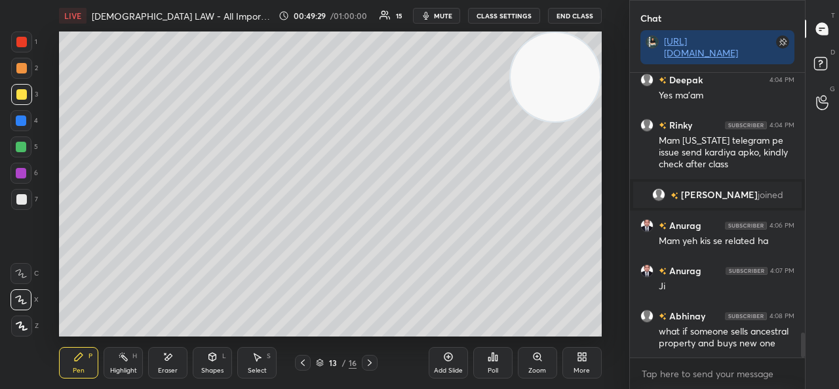
scroll to position [3050, 0]
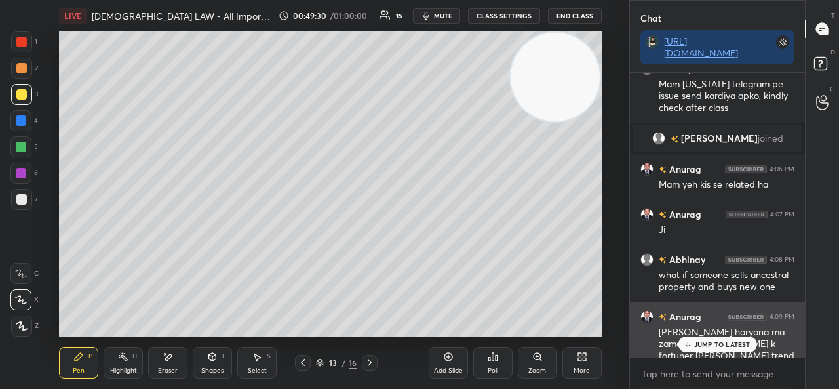
click at [706, 338] on div "JUMP TO LATEST" at bounding box center [717, 344] width 79 height 16
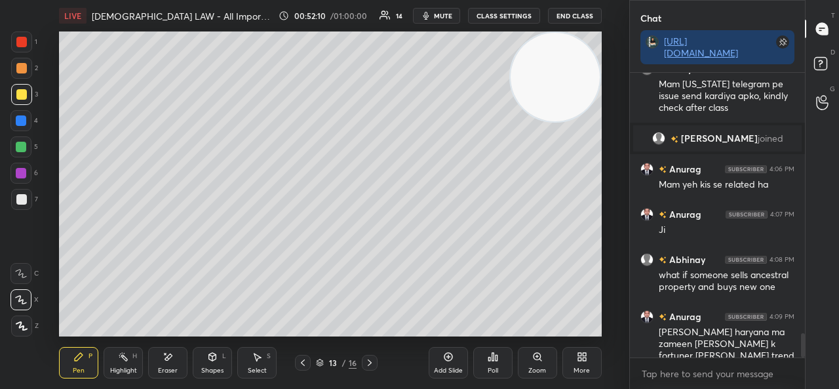
click at [449, 362] on icon at bounding box center [448, 356] width 10 height 10
click at [180, 361] on div "Eraser" at bounding box center [167, 362] width 39 height 31
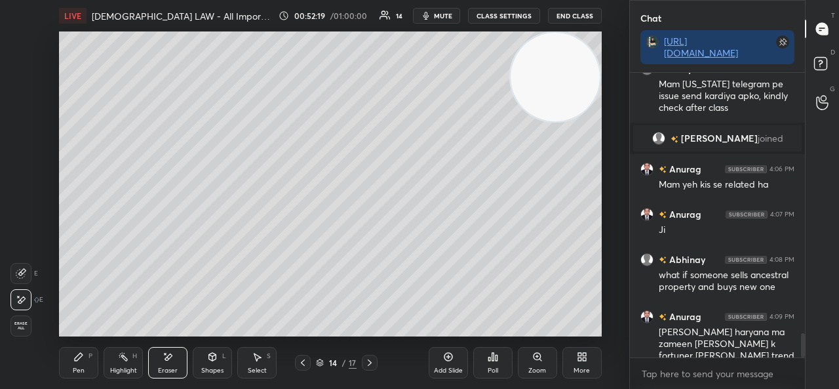
click at [85, 364] on div "Pen P" at bounding box center [78, 362] width 39 height 31
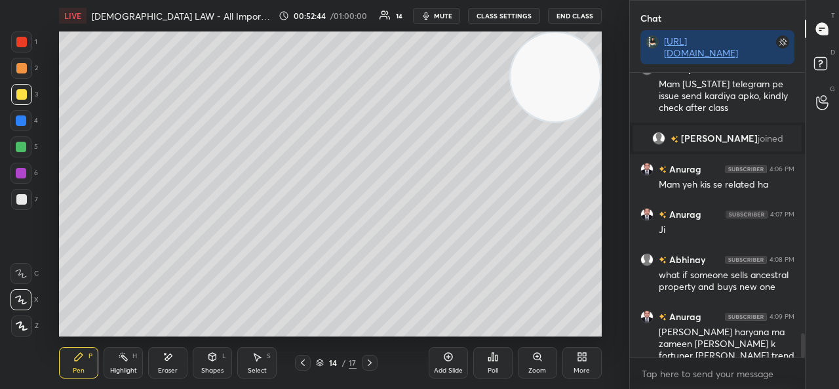
click at [172, 355] on icon at bounding box center [168, 356] width 10 height 11
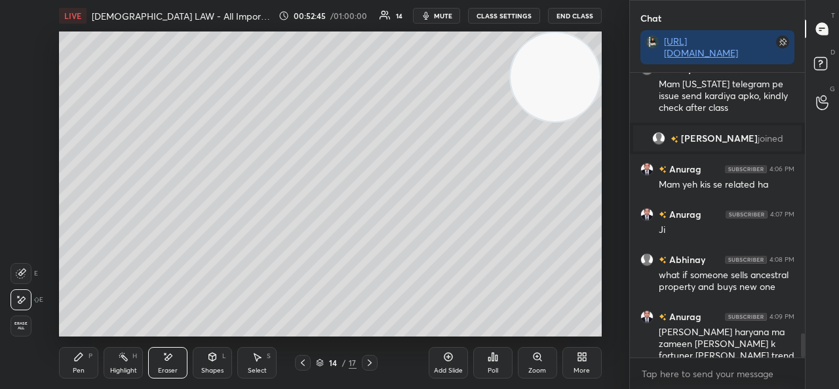
click at [81, 371] on div "Pen" at bounding box center [79, 370] width 12 height 7
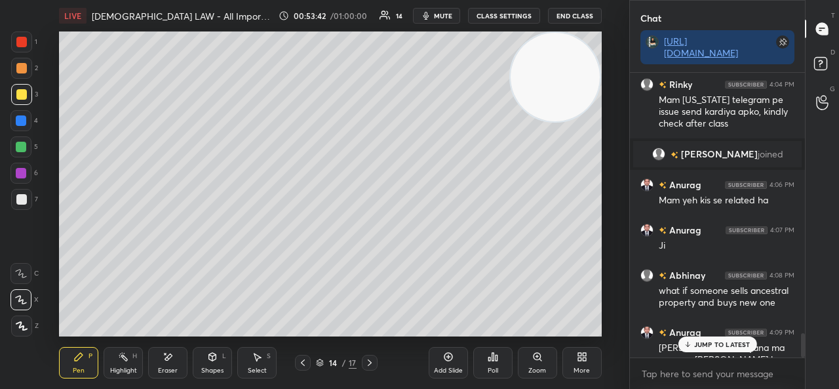
scroll to position [3098, 0]
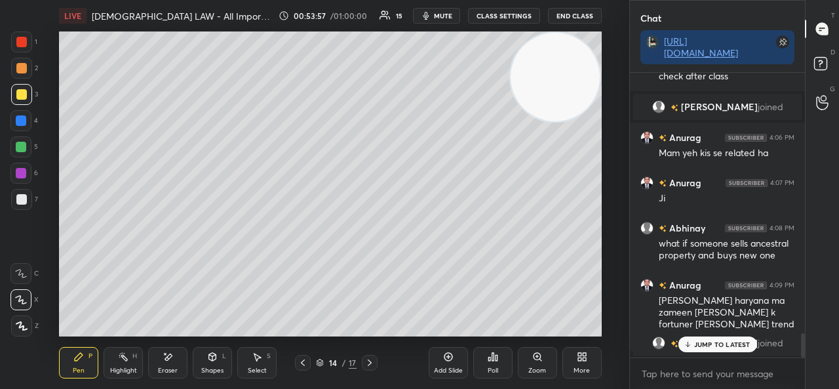
click at [22, 124] on div at bounding box center [21, 120] width 10 height 10
click at [696, 338] on div "JUMP TO LATEST" at bounding box center [717, 344] width 79 height 16
click at [442, 365] on div "Add Slide" at bounding box center [448, 362] width 39 height 31
click at [17, 204] on div at bounding box center [21, 199] width 10 height 10
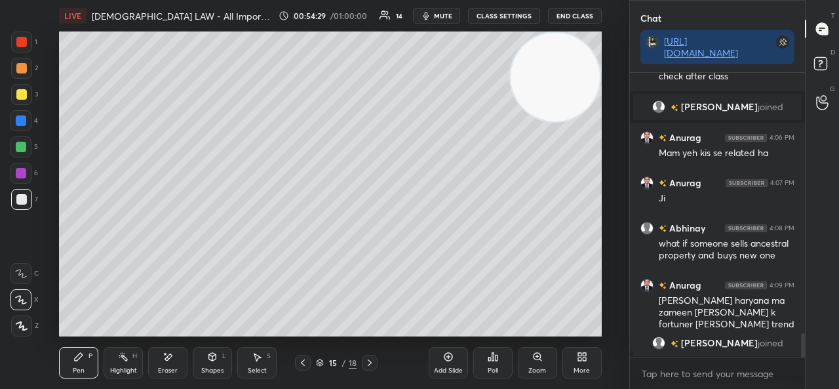
click at [304, 360] on icon at bounding box center [303, 362] width 4 height 7
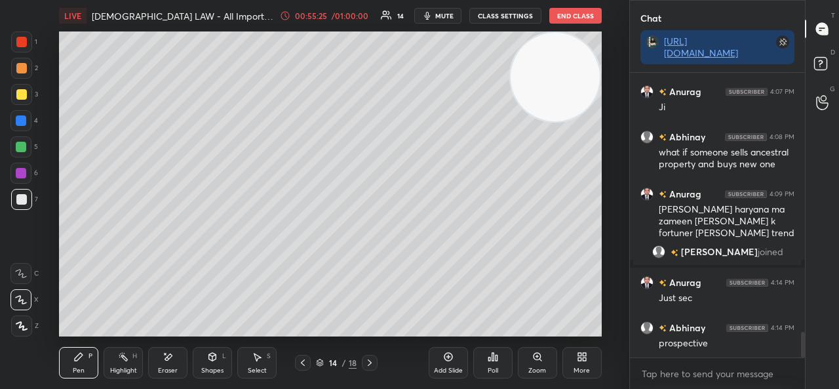
scroll to position [2931, 0]
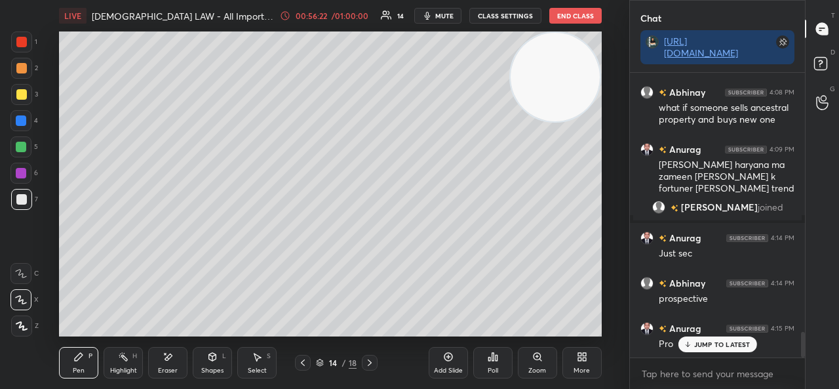
click at [378, 361] on div "14 / 18" at bounding box center [336, 363] width 185 height 16
click at [375, 363] on div at bounding box center [370, 363] width 16 height 16
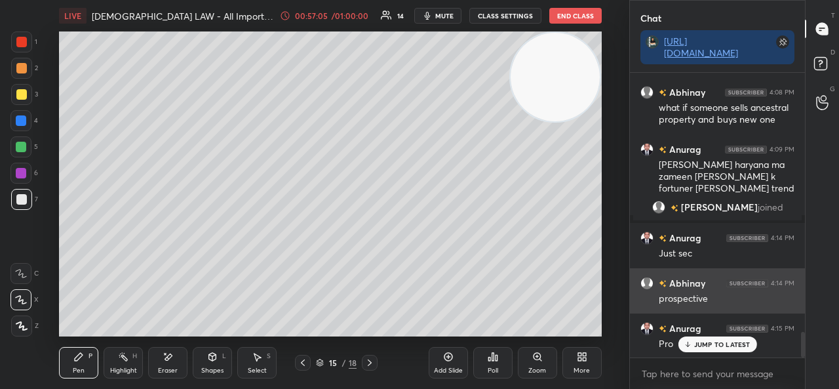
click at [699, 342] on p "JUMP TO LATEST" at bounding box center [722, 344] width 56 height 8
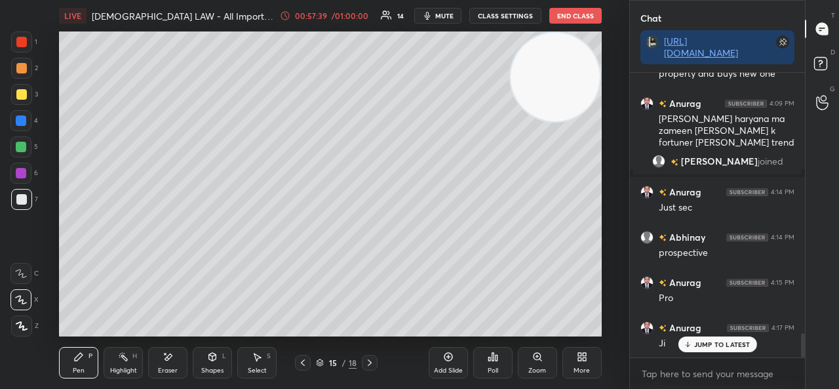
scroll to position [3022, 0]
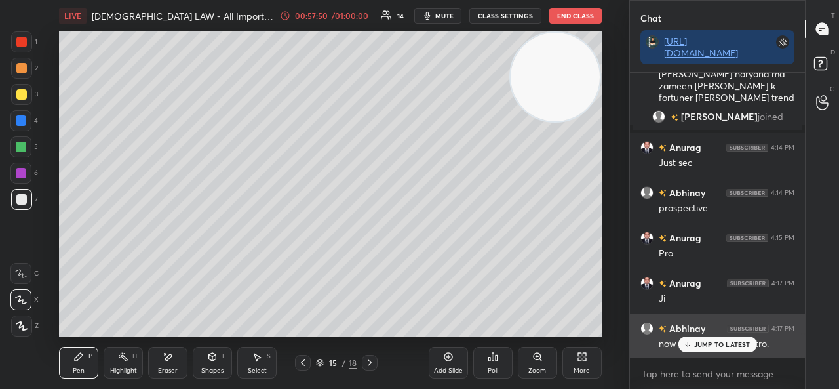
click at [707, 338] on div "JUMP TO LATEST" at bounding box center [717, 344] width 79 height 16
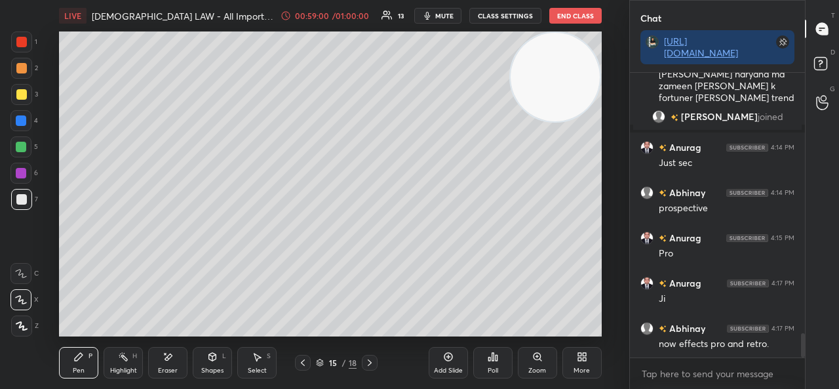
click at [449, 363] on div "Add Slide" at bounding box center [448, 362] width 39 height 31
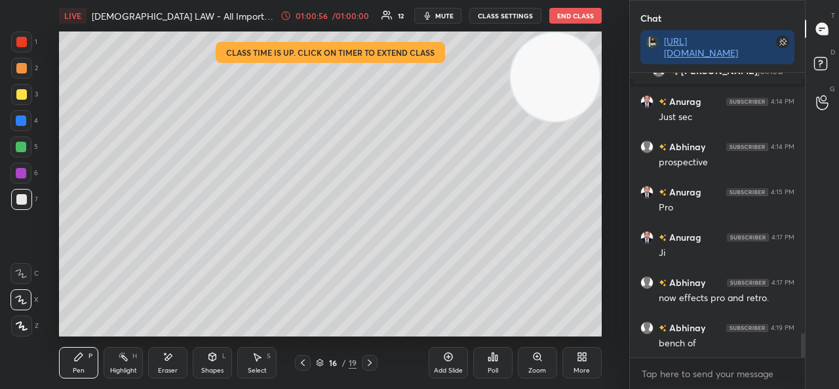
click at [450, 359] on icon at bounding box center [448, 356] width 10 height 10
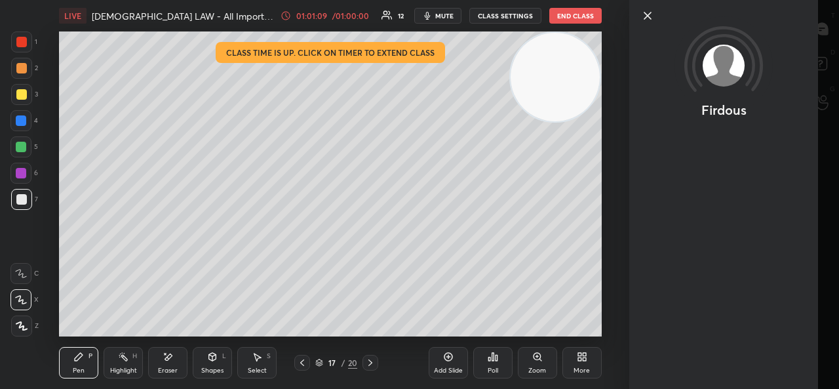
scroll to position [3158, 0]
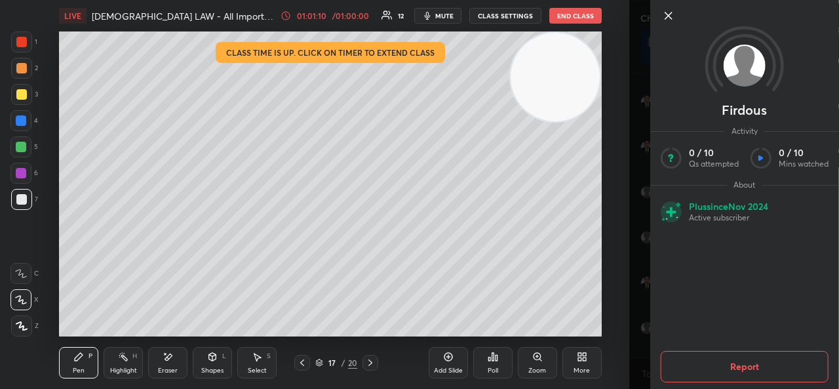
click at [665, 22] on icon at bounding box center [669, 16] width 16 height 16
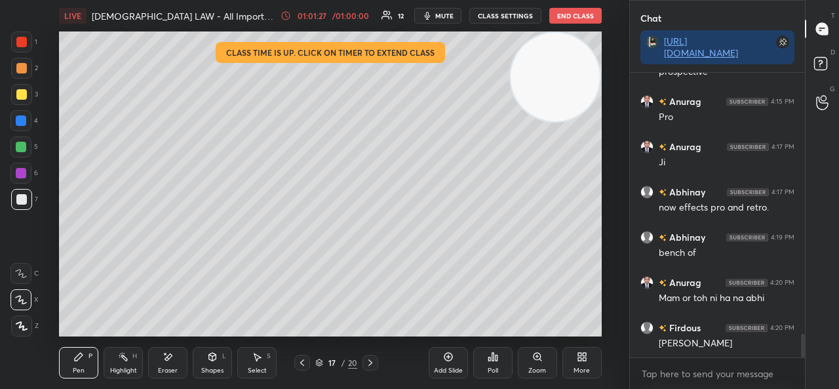
click at [293, 361] on div "17 / 20" at bounding box center [336, 363] width 185 height 16
click at [300, 362] on icon at bounding box center [302, 362] width 10 height 10
click at [302, 363] on icon at bounding box center [302, 362] width 10 height 10
click at [304, 363] on icon at bounding box center [302, 362] width 10 height 10
click at [306, 364] on icon at bounding box center [302, 362] width 10 height 10
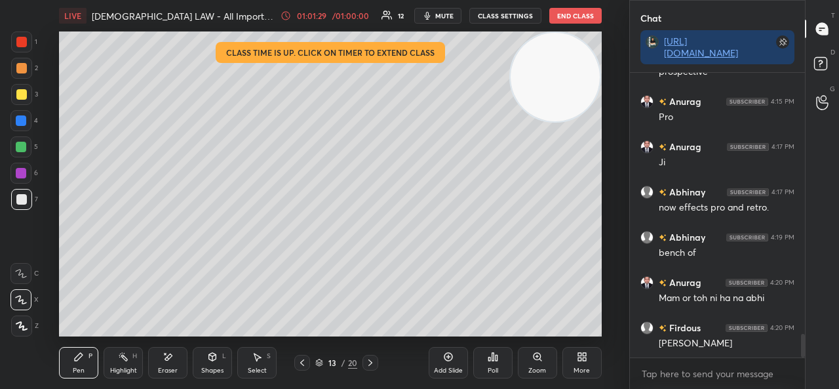
click at [320, 362] on icon at bounding box center [319, 363] width 8 height 8
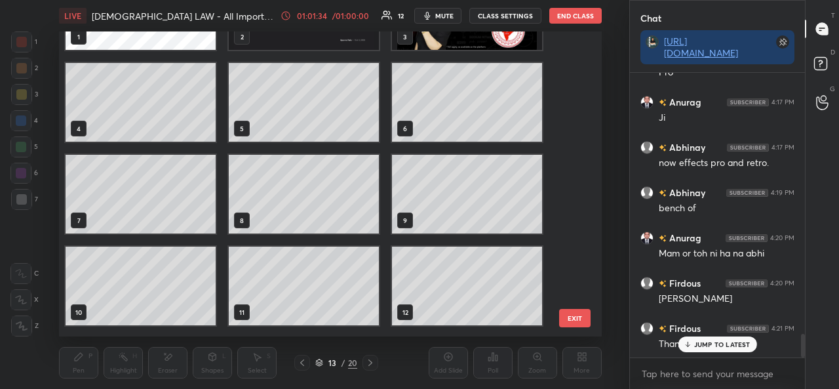
scroll to position [3248, 0]
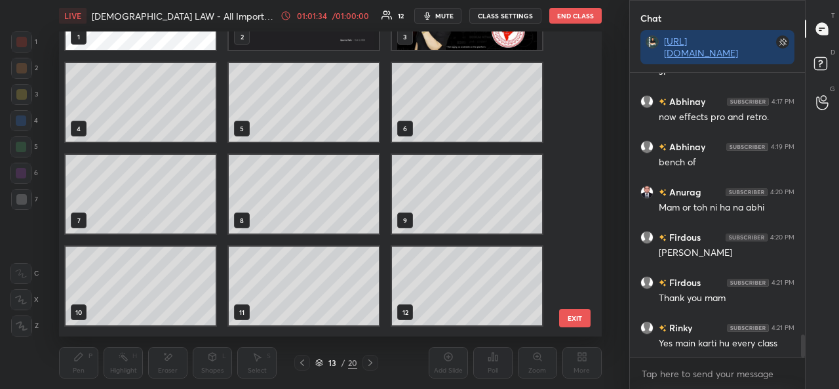
click at [446, 46] on img "grid" at bounding box center [467, 10] width 150 height 79
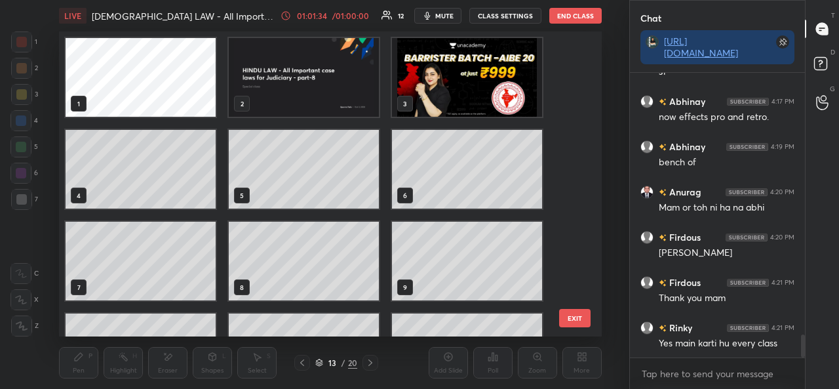
click at [445, 47] on img "grid" at bounding box center [467, 77] width 150 height 79
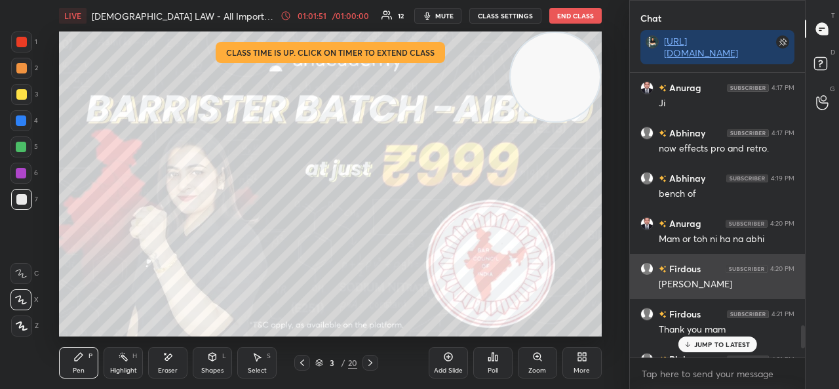
scroll to position [3216, 0]
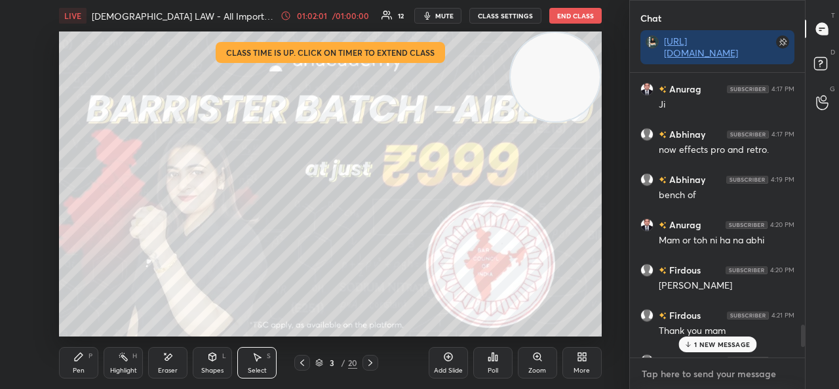
type textarea "x"
click at [685, 378] on textarea at bounding box center [718, 373] width 154 height 21
paste textarea "[URL][DOMAIN_NAME]"
type textarea "[URL][DOMAIN_NAME]"
type textarea "x"
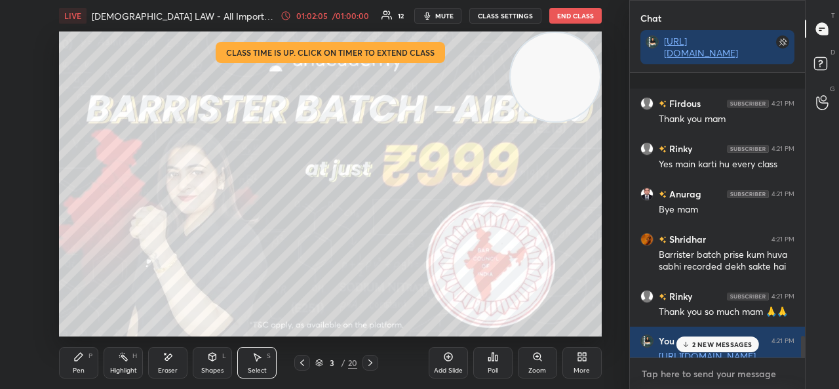
scroll to position [3492, 0]
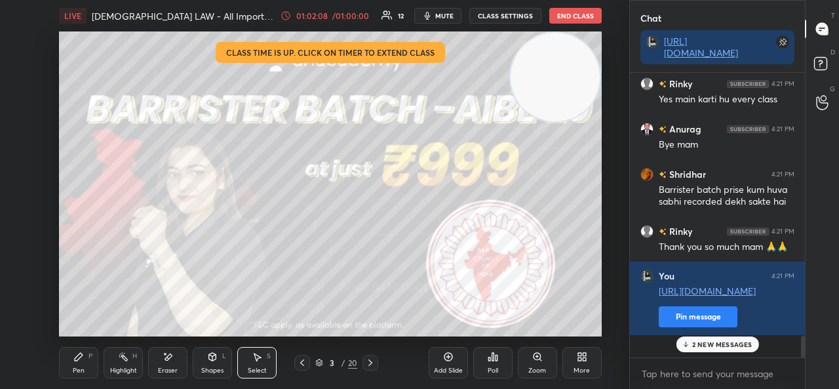
click at [326, 366] on div "3" at bounding box center [332, 363] width 13 height 8
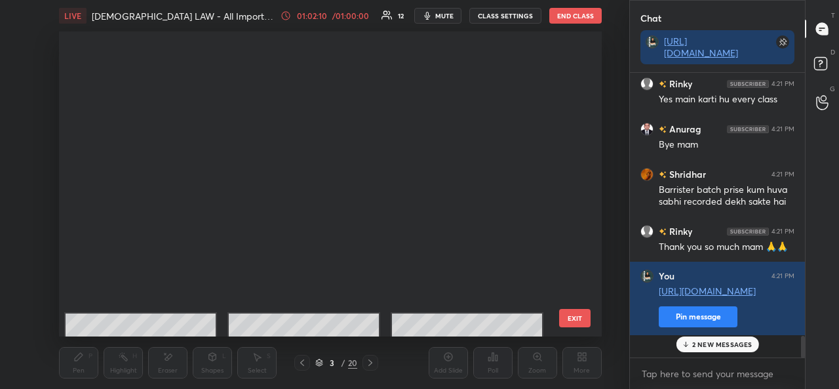
scroll to position [336, 0]
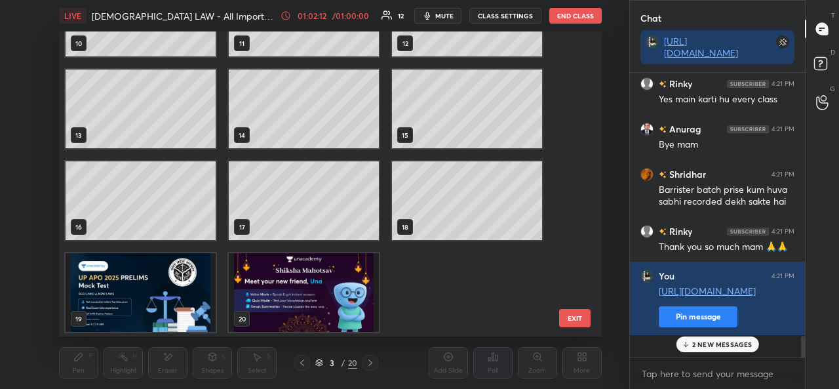
click at [140, 309] on img "grid" at bounding box center [141, 292] width 150 height 79
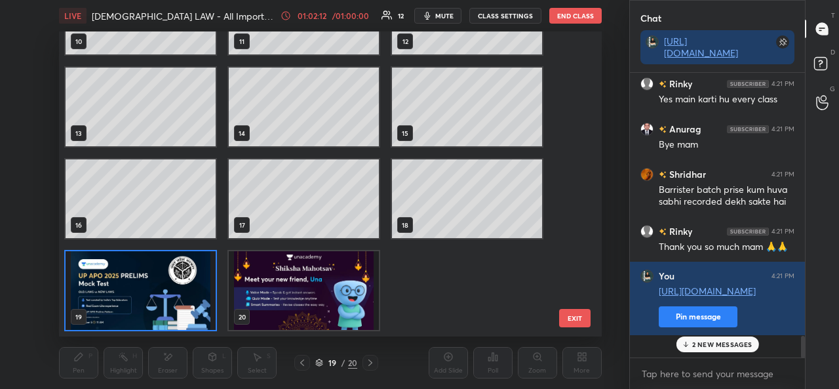
click at [143, 309] on div "7 8 9 10 11 12 13 14 15 16 17 18 19 20" at bounding box center [318, 183] width 519 height 305
click at [180, 281] on img "grid" at bounding box center [141, 290] width 150 height 79
click at [180, 285] on img "grid" at bounding box center [141, 290] width 150 height 79
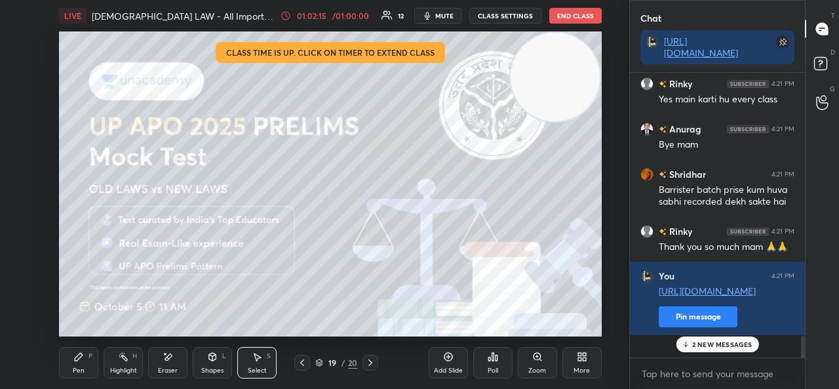
click at [77, 354] on icon at bounding box center [78, 356] width 10 height 10
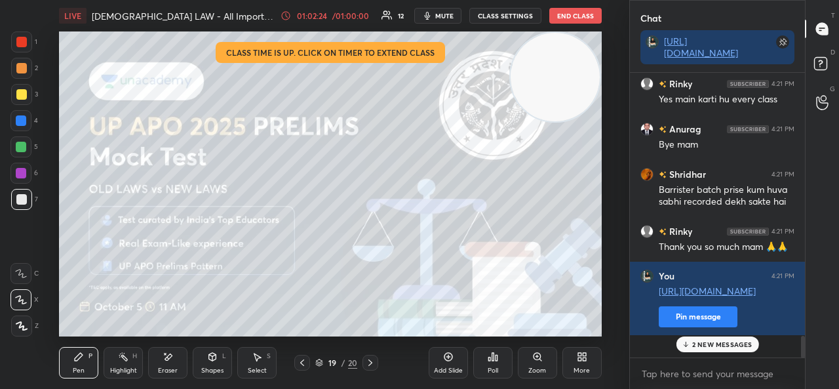
click at [691, 338] on div "2 NEW MESSAGES" at bounding box center [717, 344] width 83 height 16
click at [563, 12] on button "End Class" at bounding box center [575, 16] width 52 height 16
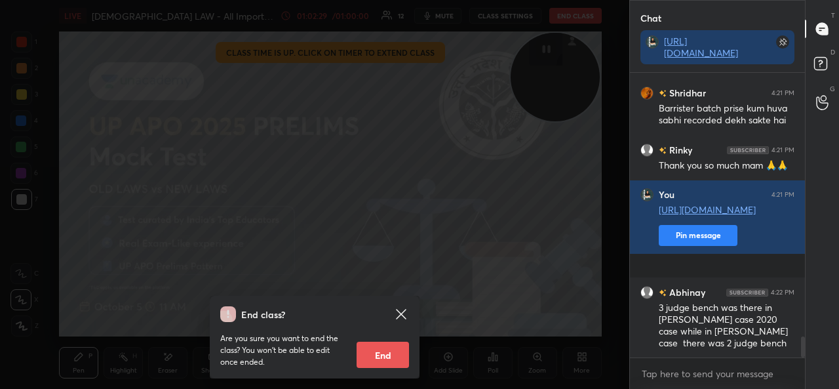
scroll to position [3618, 0]
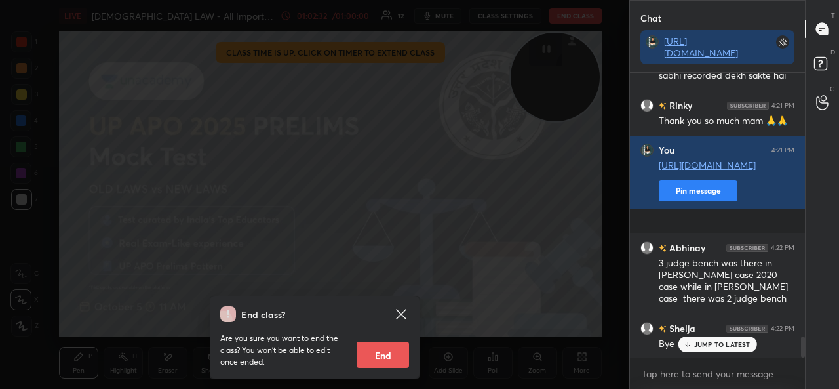
click at [371, 360] on button "End" at bounding box center [383, 355] width 52 height 26
type textarea "x"
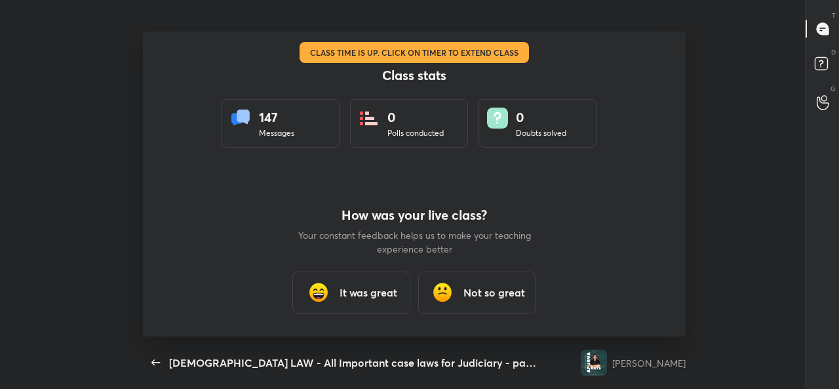
scroll to position [305, 829]
click at [344, 206] on div "How was your live class? Your constant feedback helps us to make your teaching …" at bounding box center [414, 260] width 236 height 153
click at [340, 288] on h3 "It was great" at bounding box center [369, 293] width 58 height 16
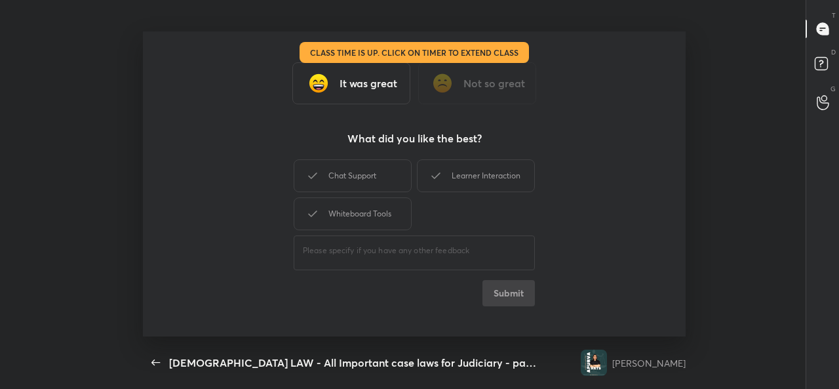
click at [351, 179] on div "Chat Support" at bounding box center [353, 175] width 118 height 33
click at [451, 169] on div "Learner Interaction" at bounding box center [476, 175] width 118 height 33
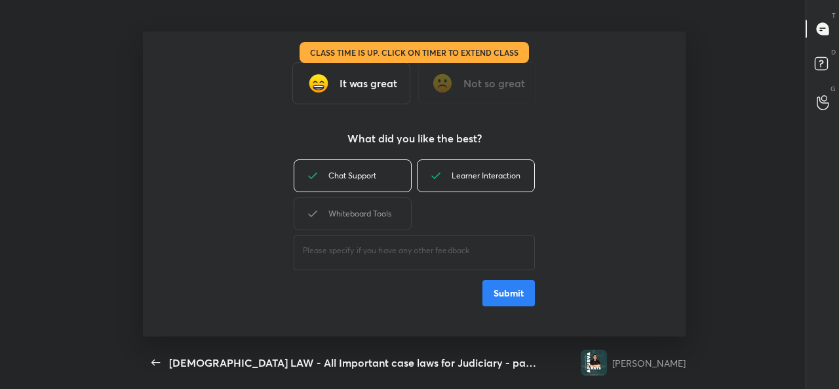
click at [370, 210] on div "Whiteboard Tools" at bounding box center [353, 213] width 118 height 33
click at [504, 287] on button "Submit" at bounding box center [509, 293] width 52 height 26
